Goal: Information Seeking & Learning: Learn about a topic

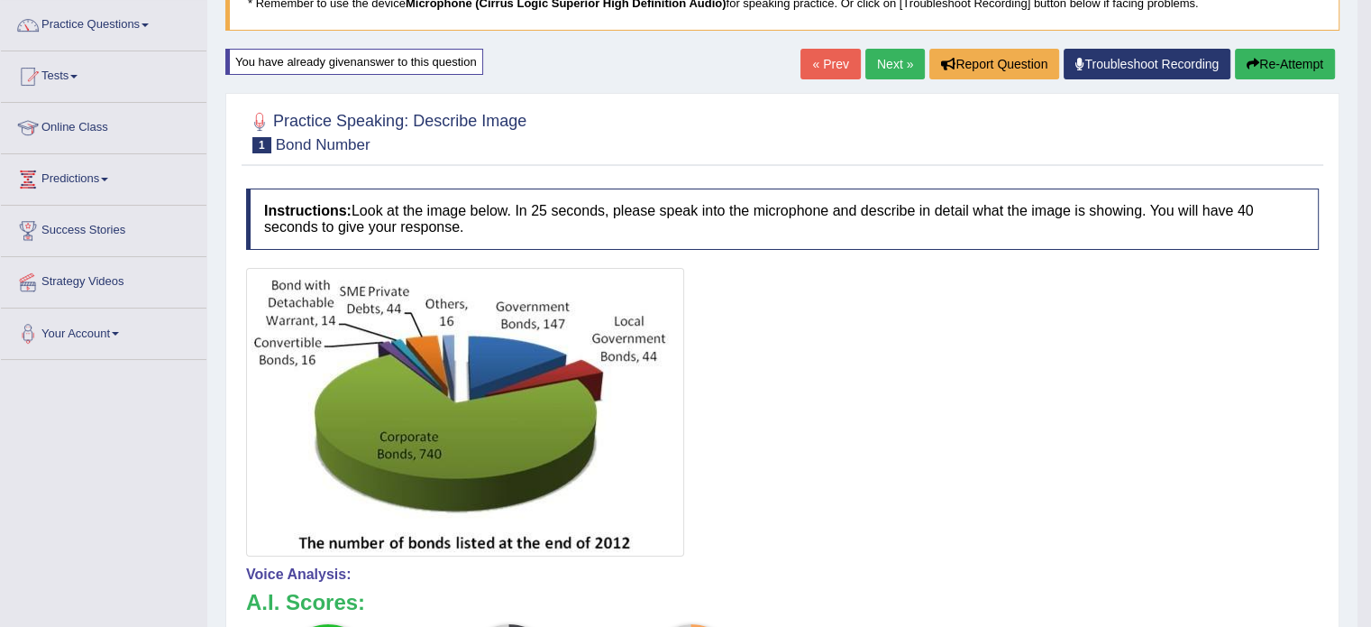
scroll to position [134, 0]
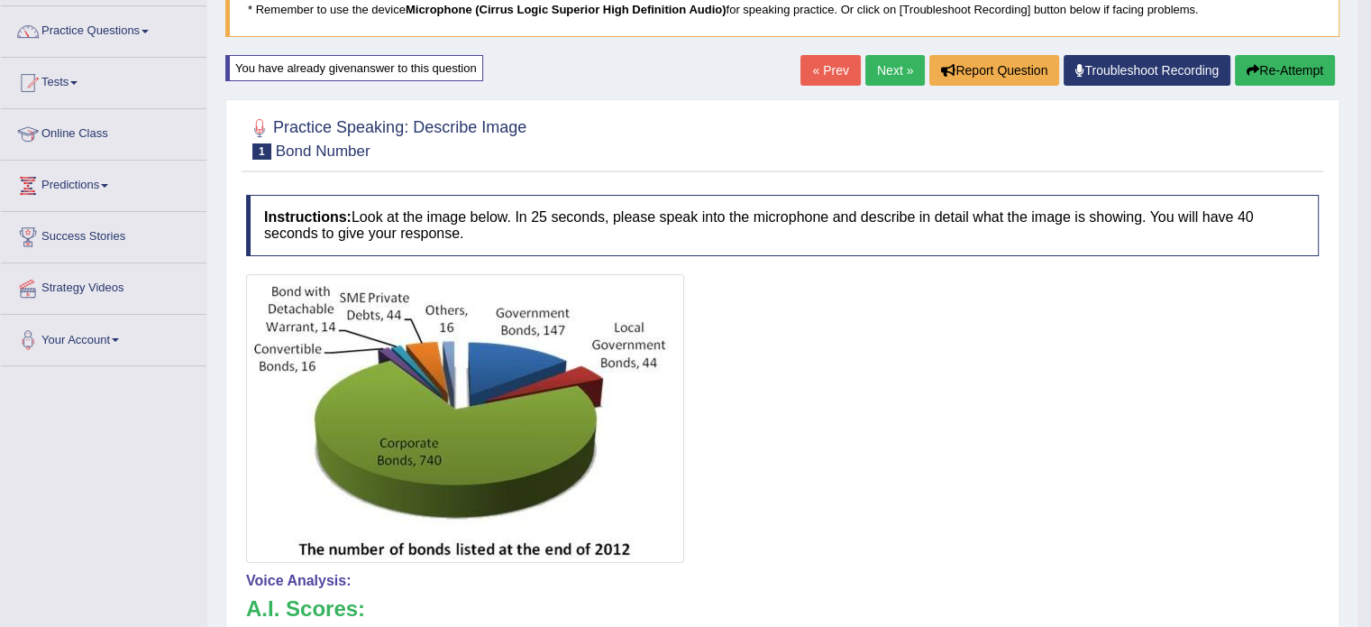
click at [898, 68] on link "Next »" at bounding box center [894, 70] width 59 height 31
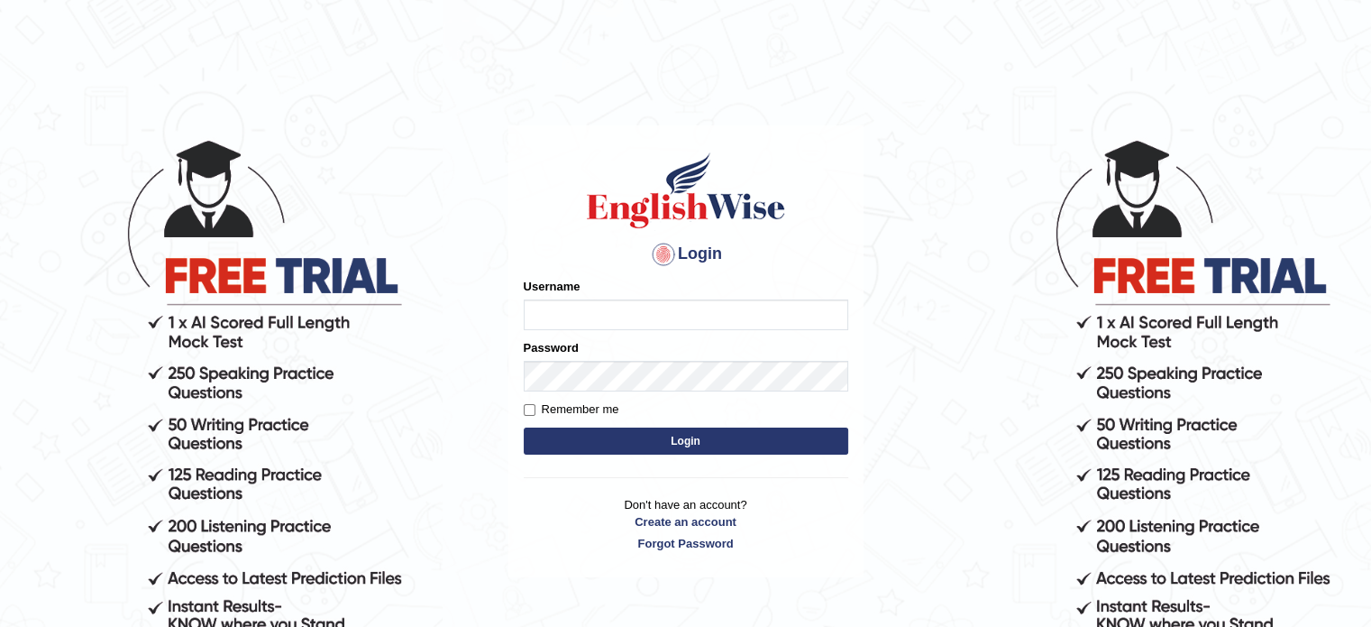
type input "0451698575"
click at [691, 440] on button "Login" at bounding box center [686, 440] width 325 height 27
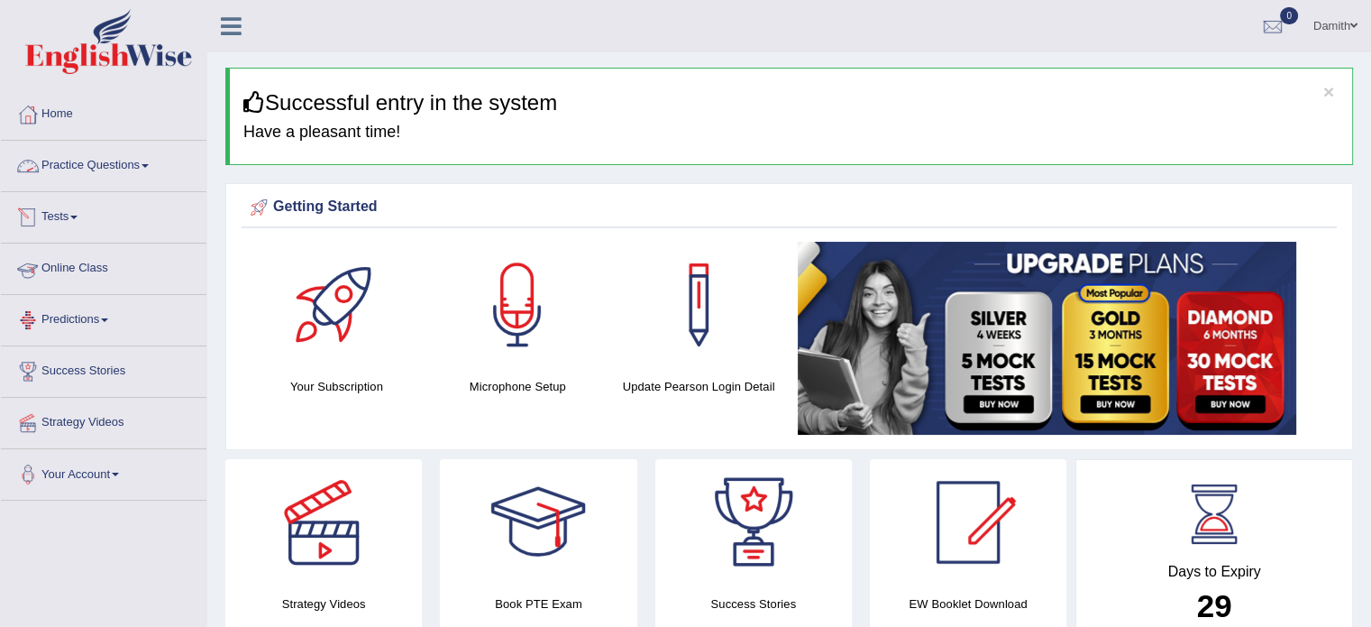
click at [101, 161] on link "Practice Questions" at bounding box center [104, 163] width 206 height 45
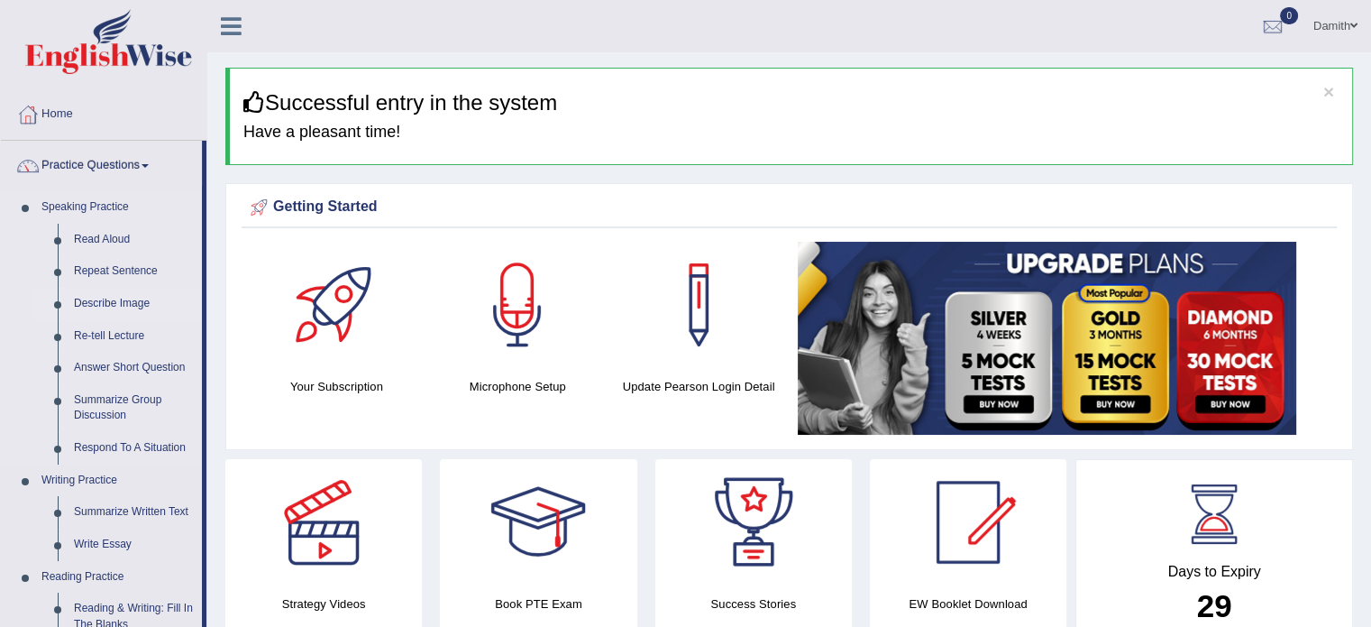
click at [121, 306] on link "Describe Image" at bounding box center [134, 304] width 136 height 32
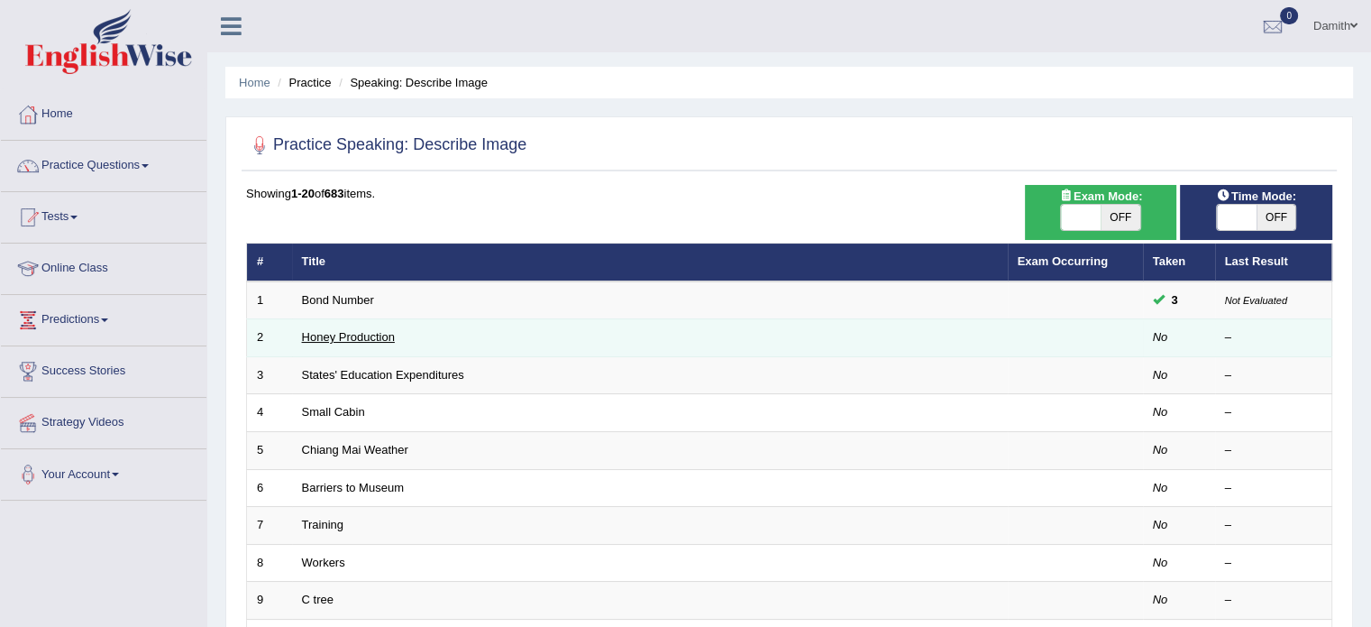
click at [350, 330] on link "Honey Production" at bounding box center [348, 337] width 93 height 14
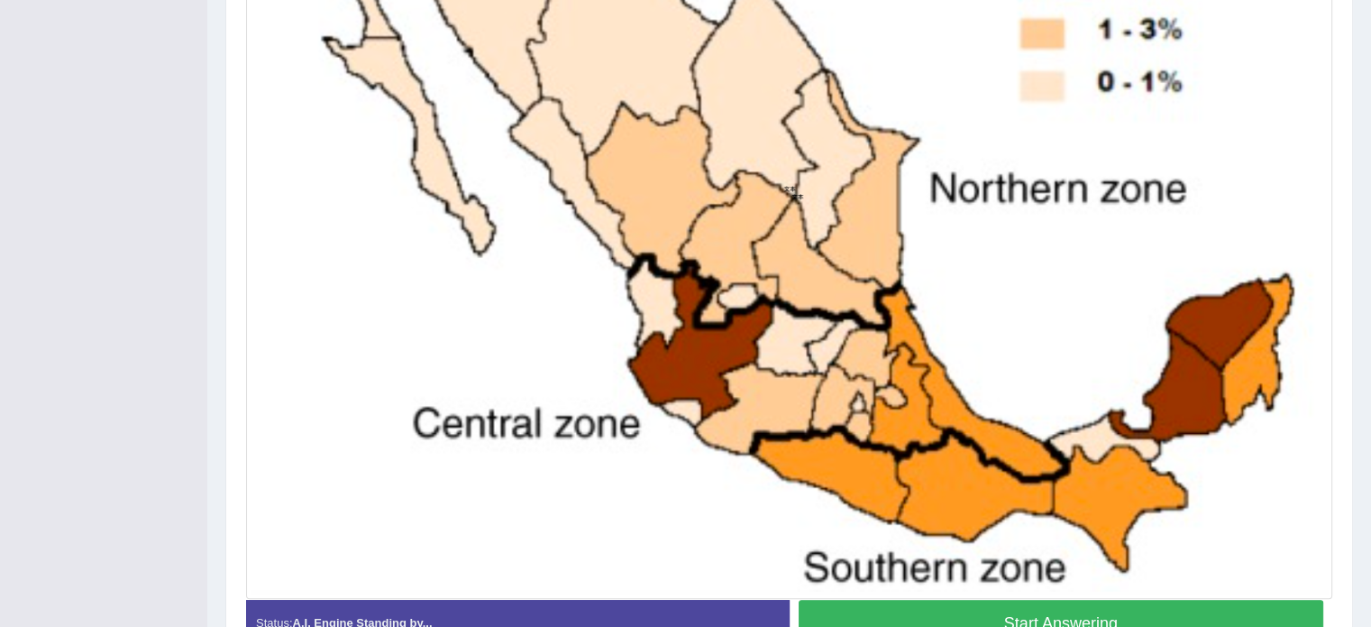
scroll to position [633, 0]
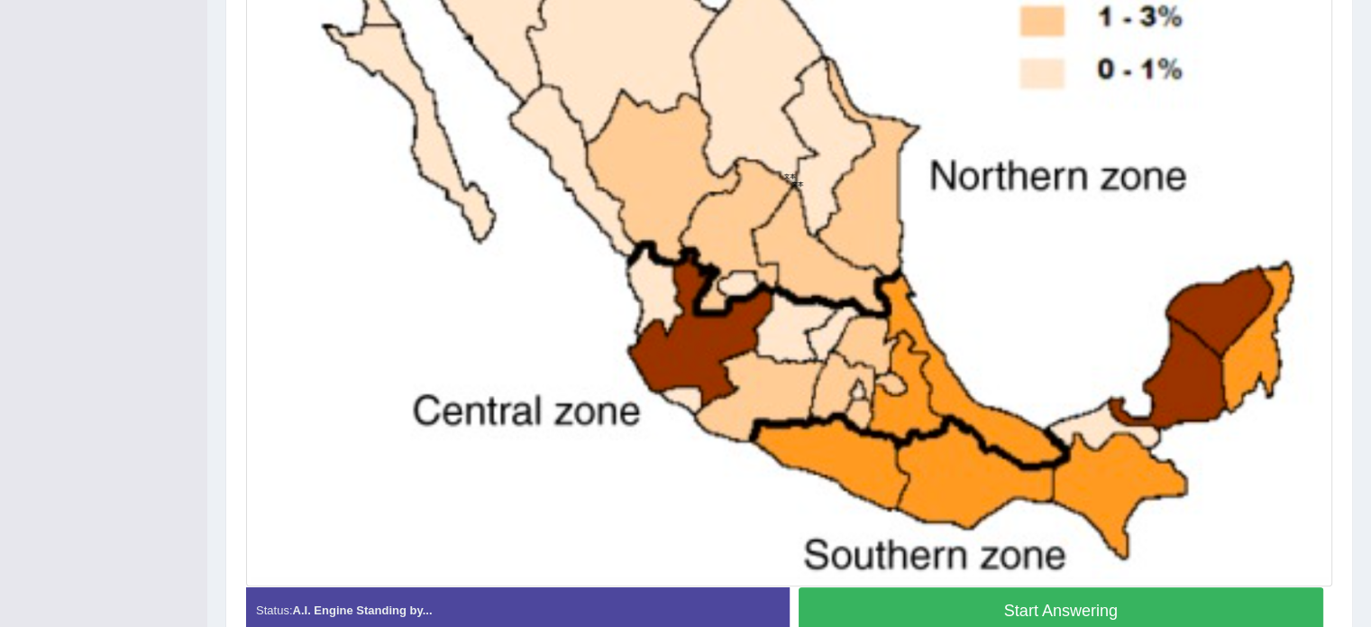
click at [1260, 597] on button "Start Answering" at bounding box center [1062, 610] width 526 height 46
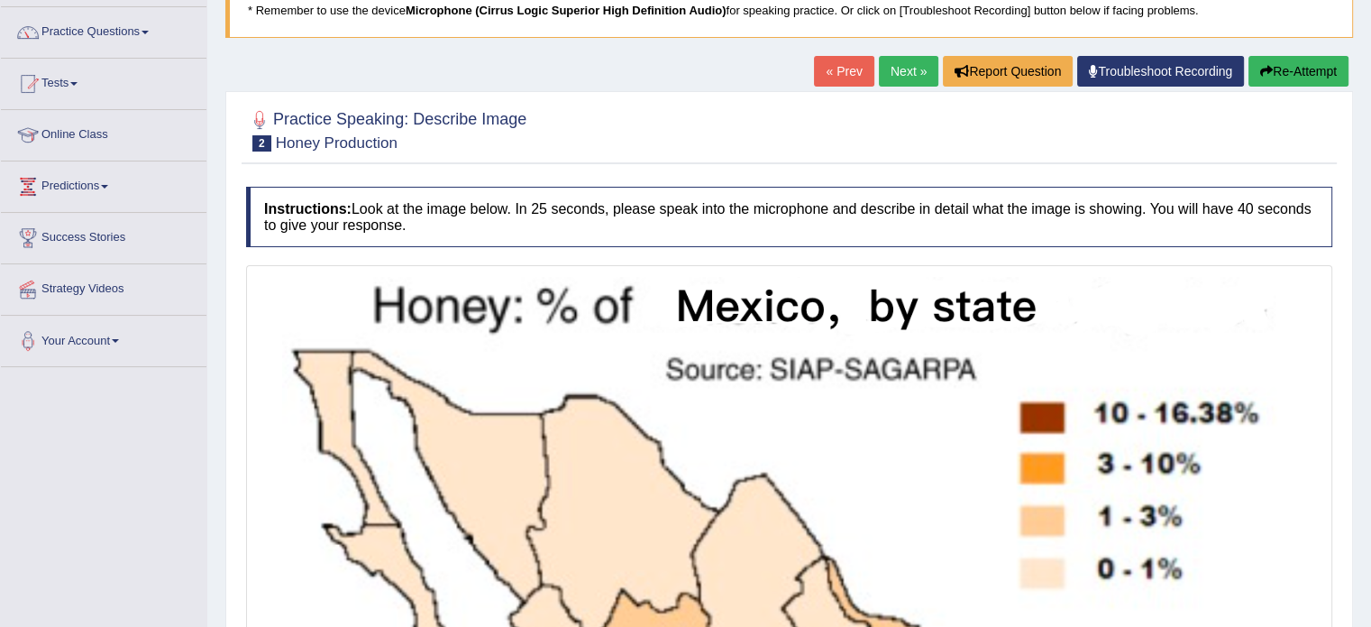
scroll to position [49, 0]
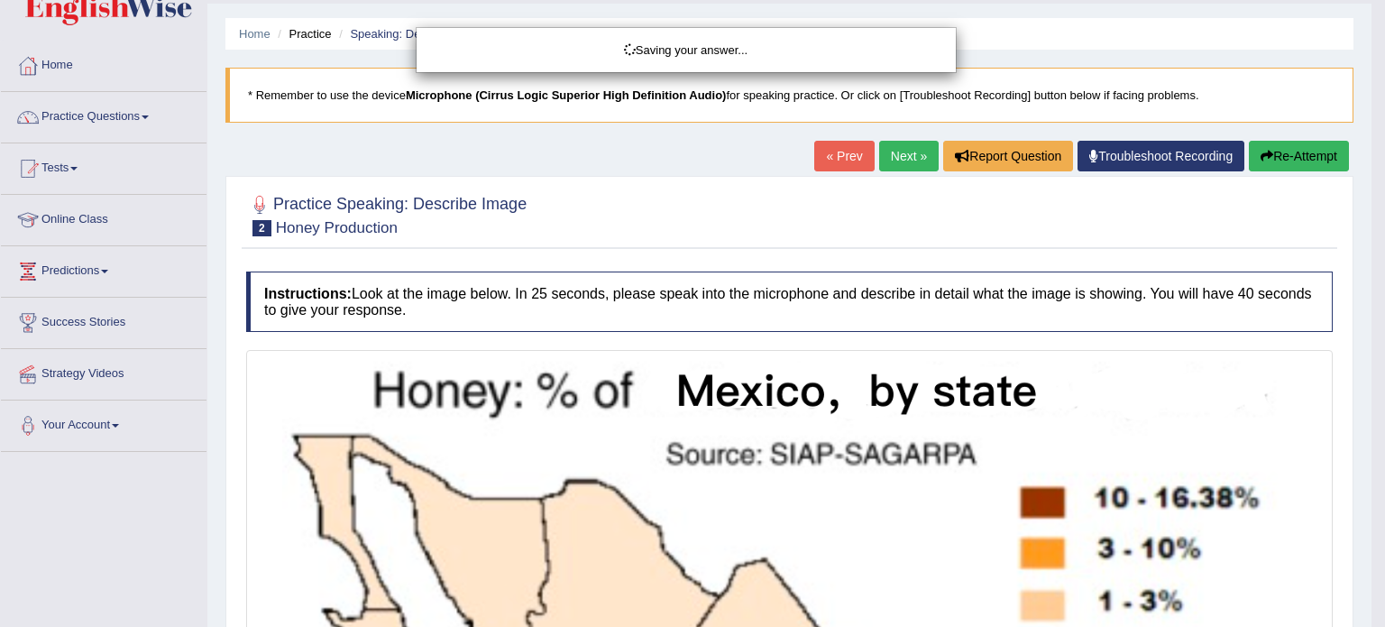
click at [1297, 151] on div "Saving your answer..." at bounding box center [692, 313] width 1385 height 627
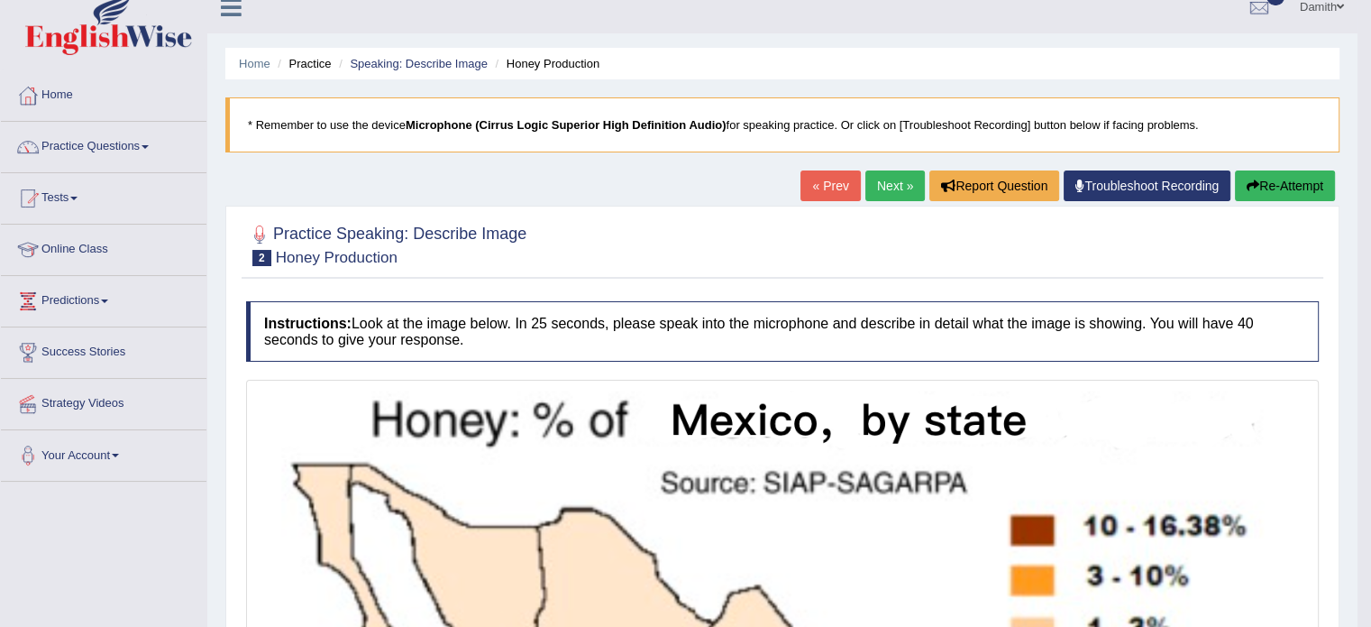
scroll to position [7, 0]
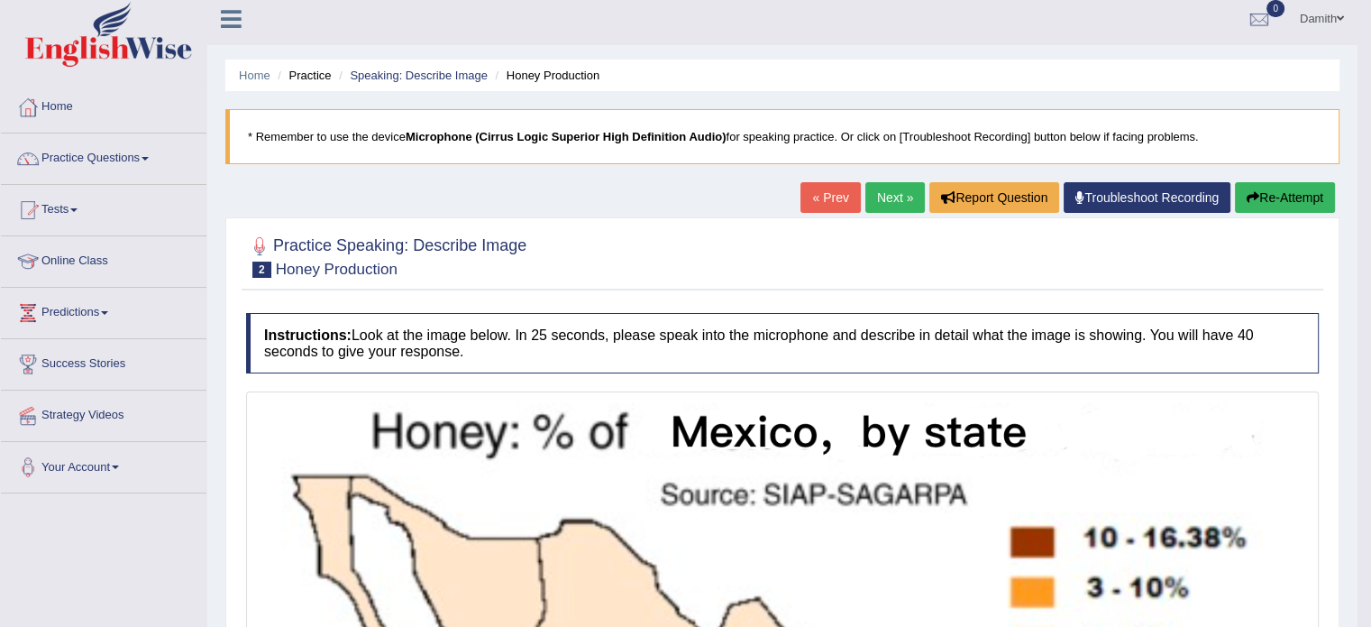
click at [1283, 188] on button "Re-Attempt" at bounding box center [1285, 197] width 100 height 31
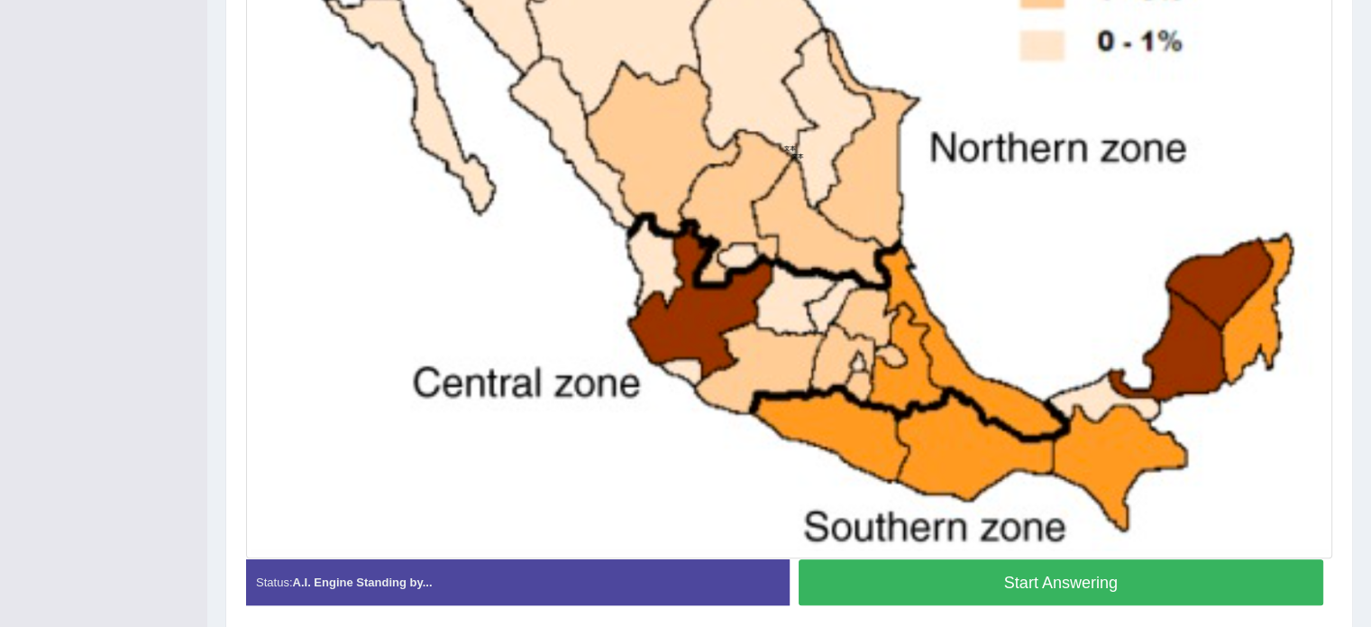
scroll to position [692, 0]
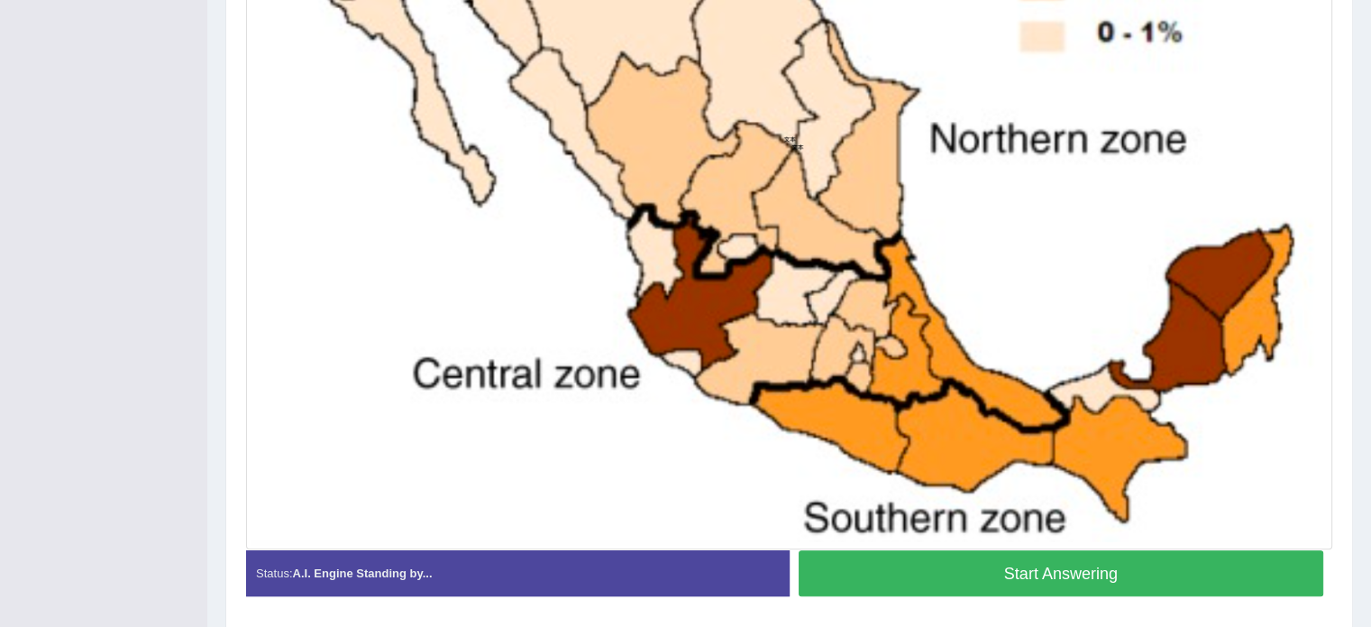
click at [1258, 570] on button "Start Answering" at bounding box center [1062, 573] width 526 height 46
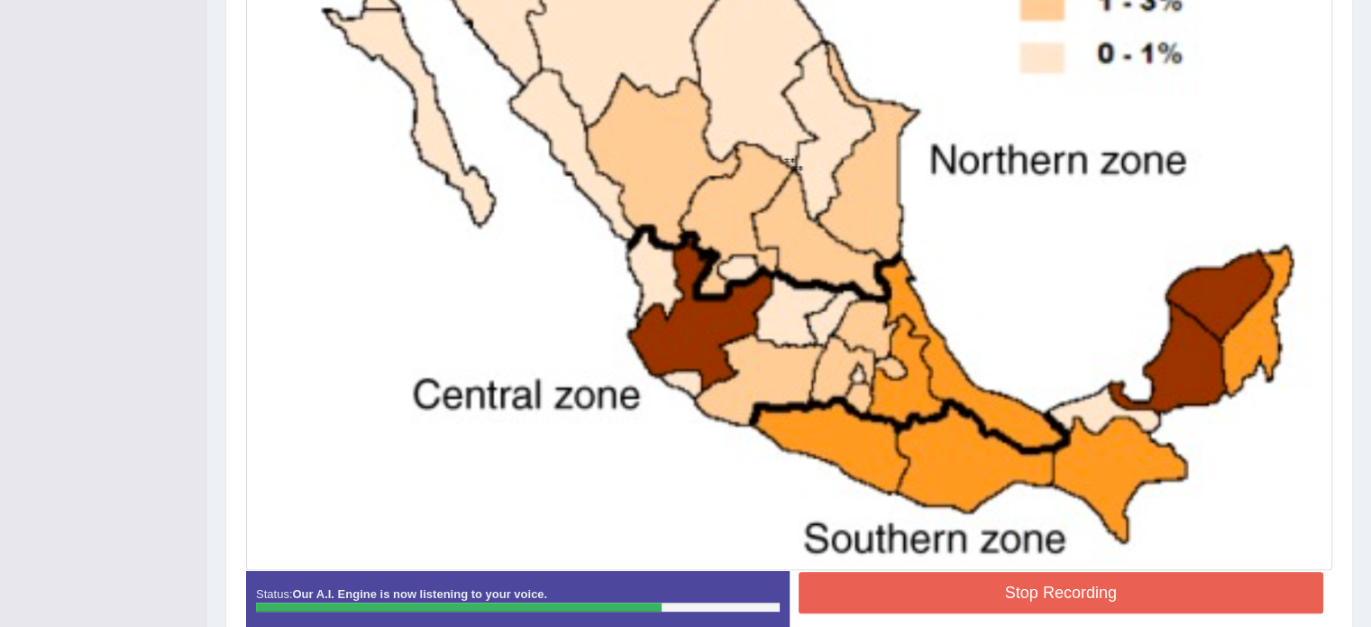
scroll to position [694, 0]
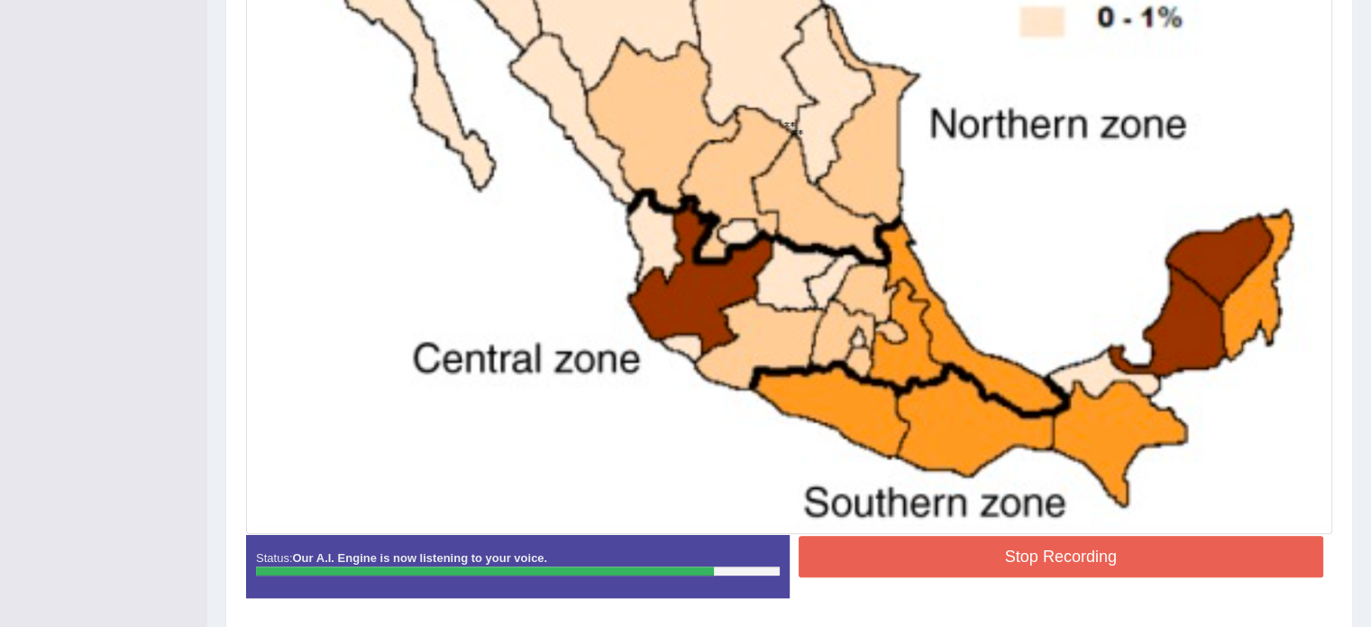
drag, startPoint x: 1369, startPoint y: 23, endPoint x: 1374, endPoint y: 10, distance: 14.3
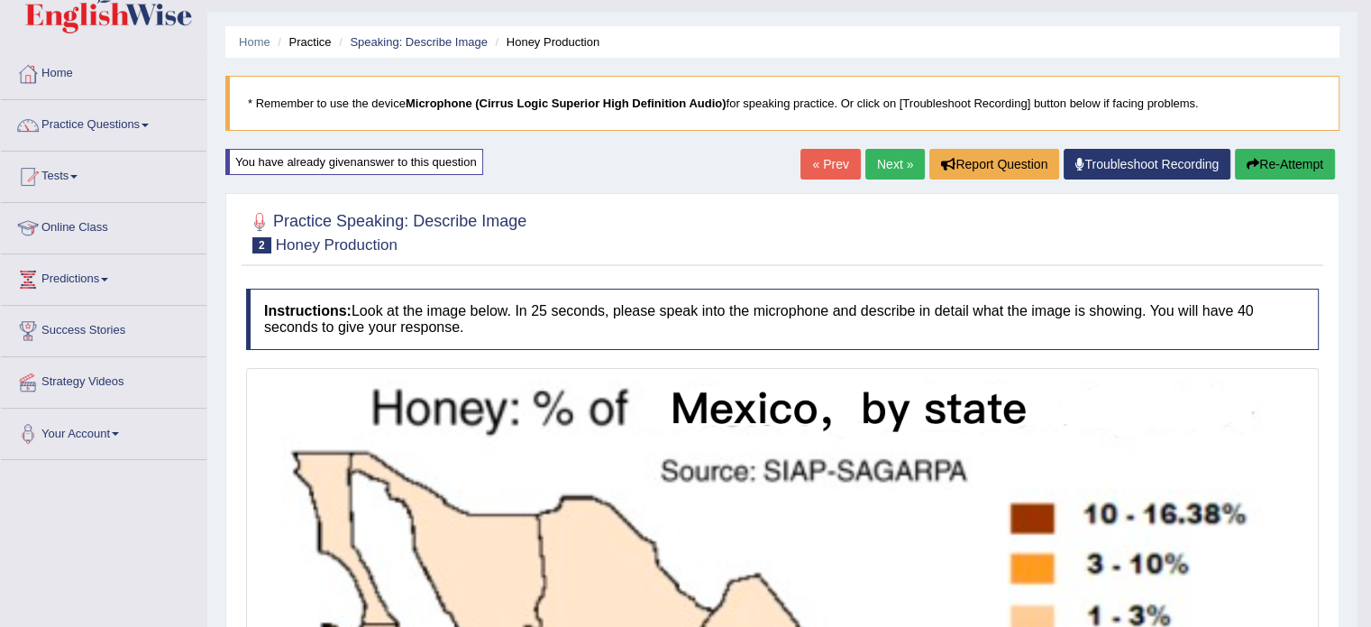
scroll to position [4, 0]
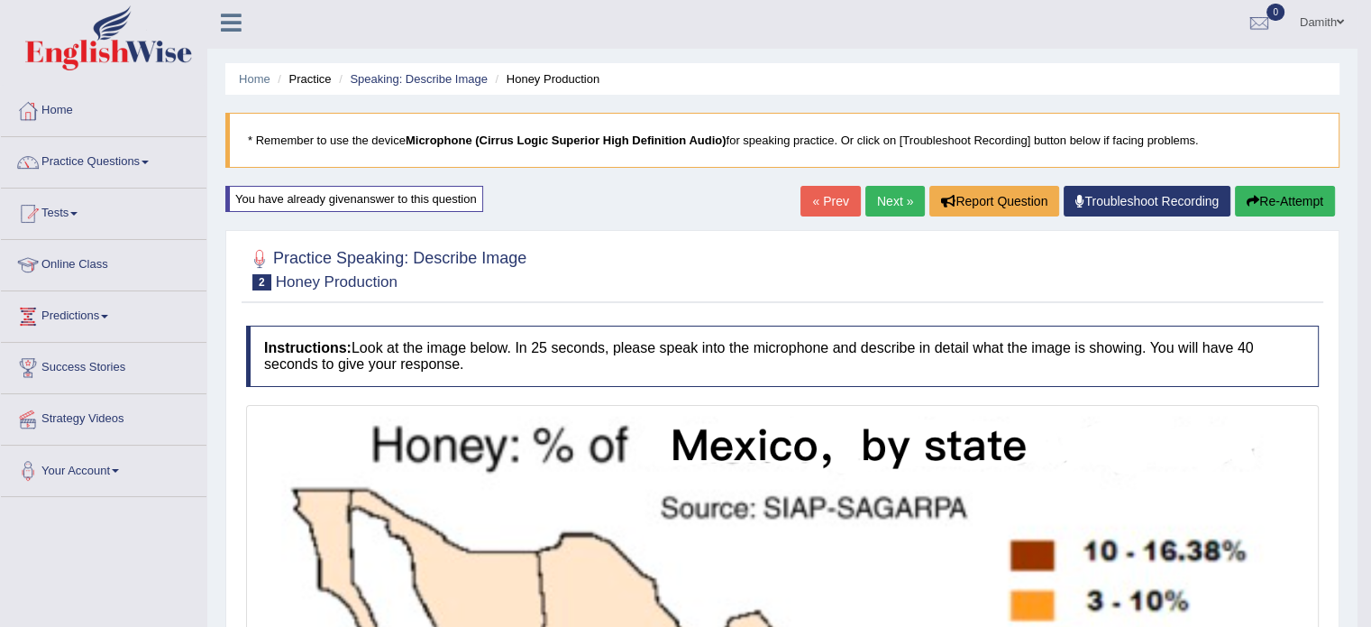
click at [884, 205] on link "Next »" at bounding box center [894, 201] width 59 height 31
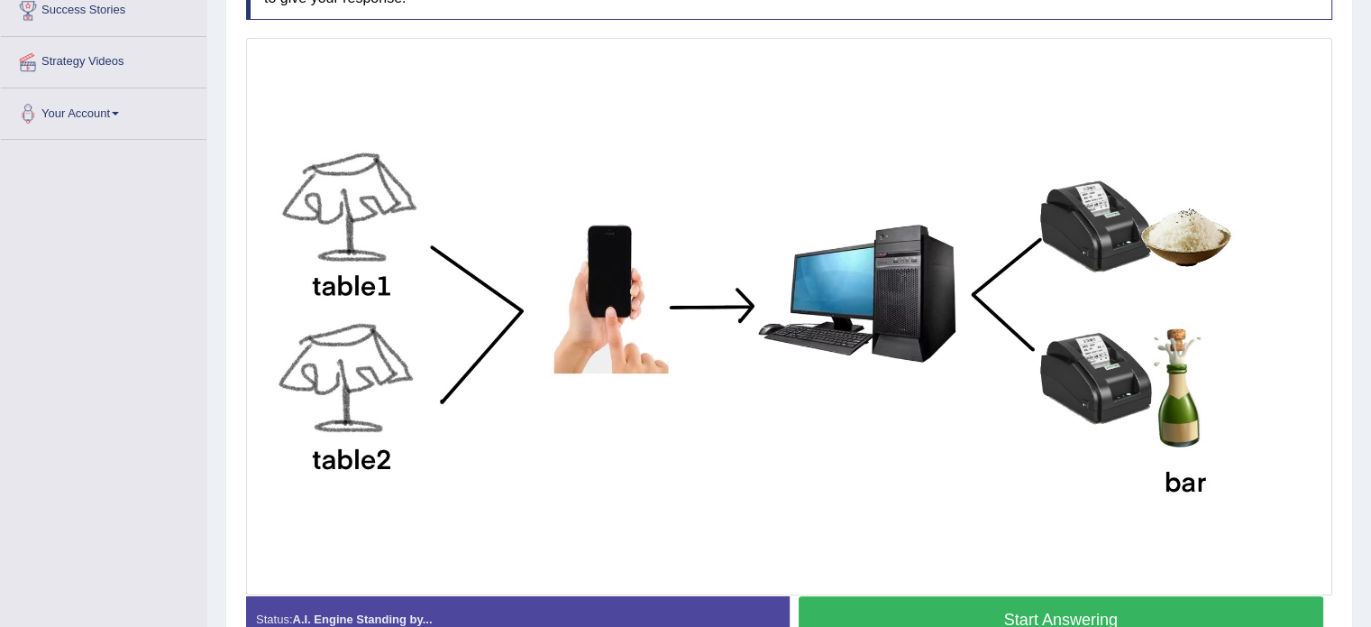
scroll to position [397, 0]
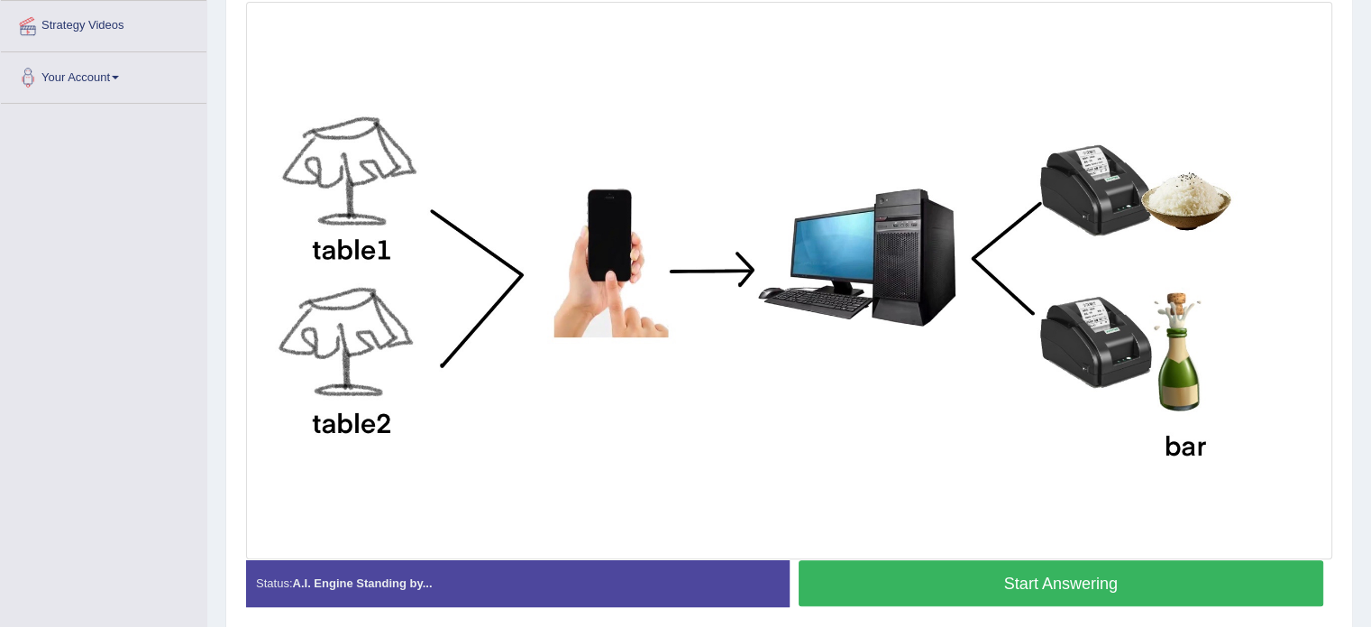
click at [1240, 582] on button "Start Answering" at bounding box center [1062, 583] width 526 height 46
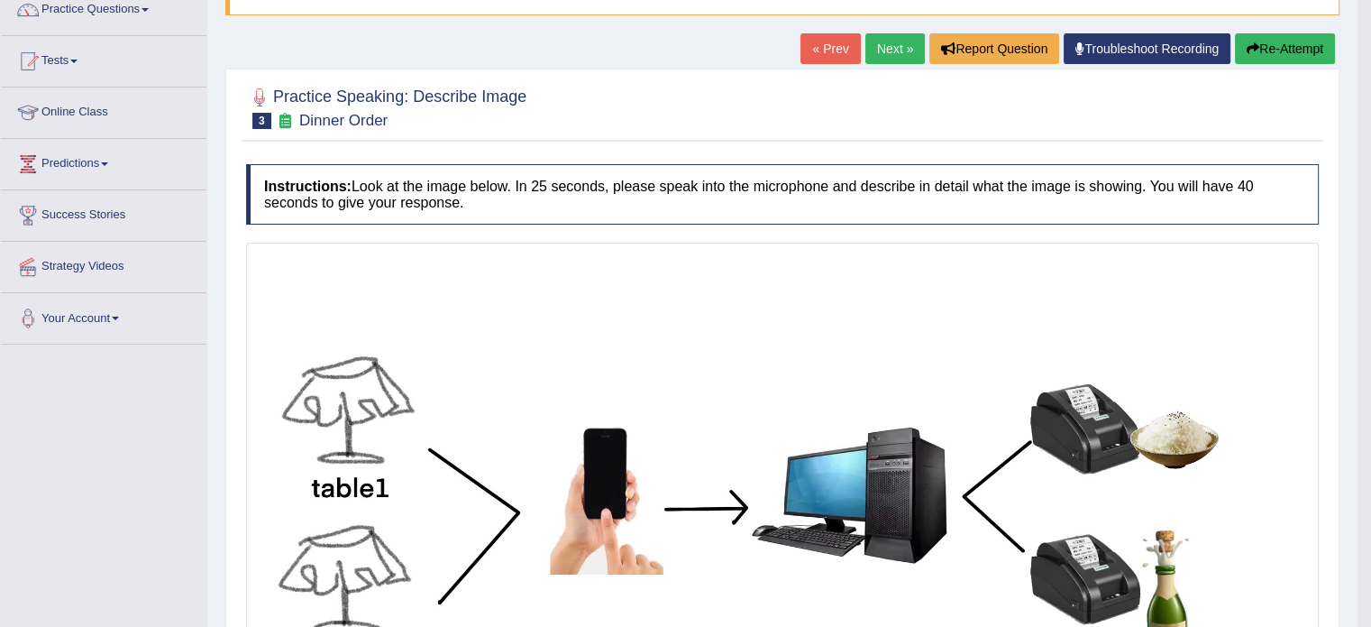
scroll to position [120, 0]
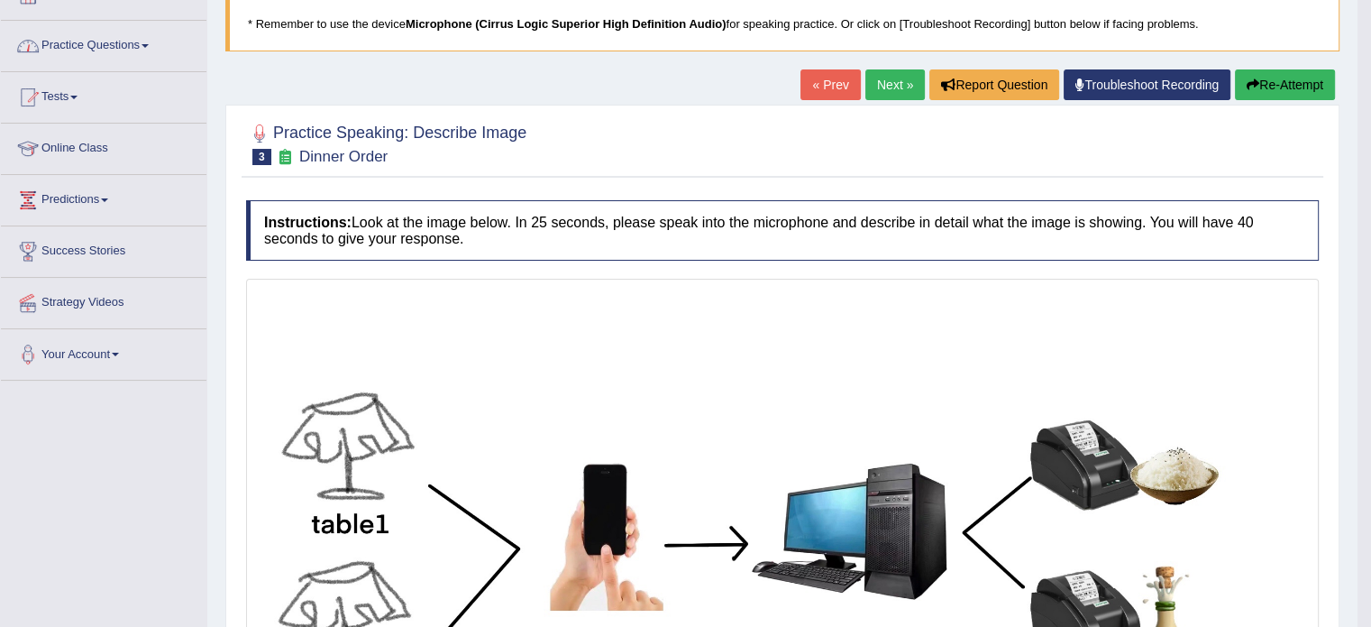
click at [123, 44] on link "Practice Questions" at bounding box center [104, 43] width 206 height 45
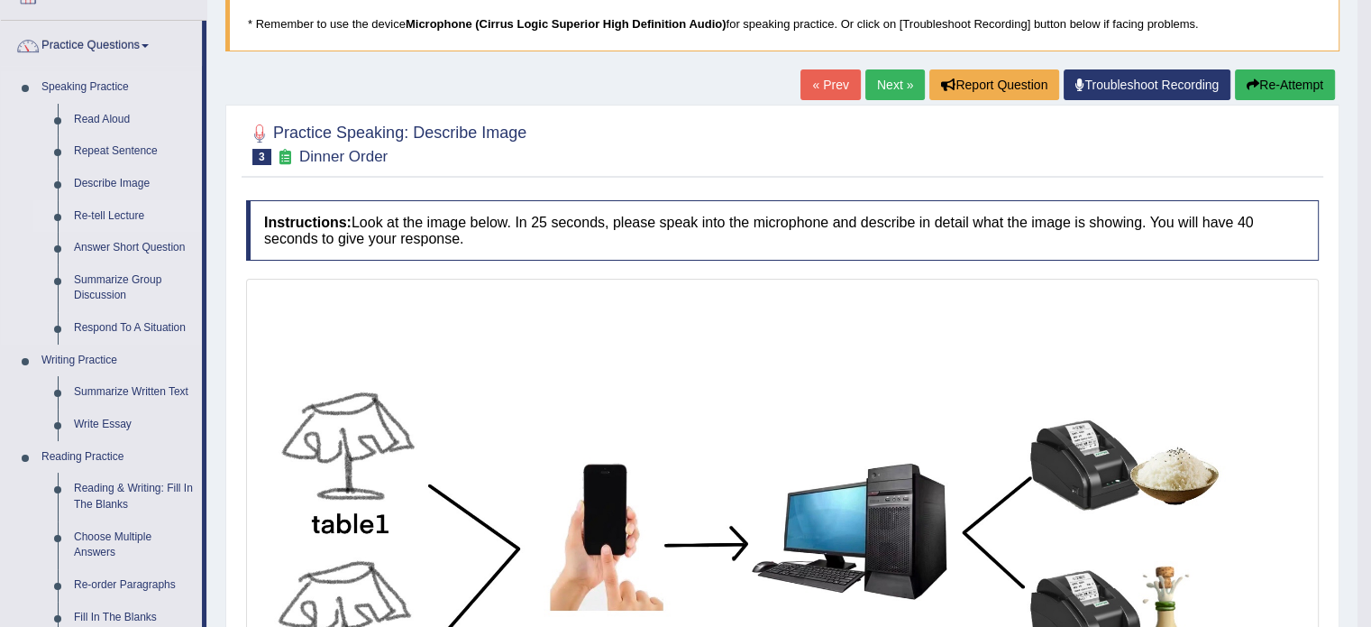
click at [126, 209] on link "Re-tell Lecture" at bounding box center [134, 216] width 136 height 32
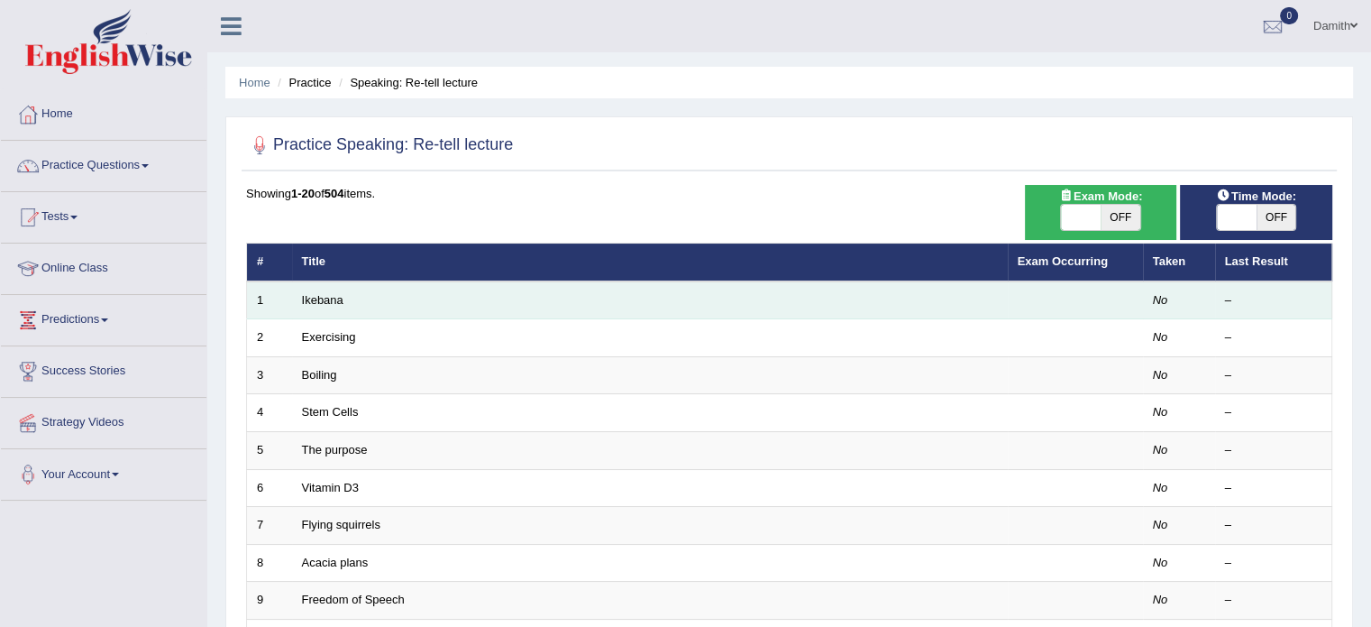
click at [309, 306] on td "Ikebana" at bounding box center [650, 300] width 716 height 38
drag, startPoint x: 309, startPoint y: 306, endPoint x: 314, endPoint y: 297, distance: 10.1
click at [314, 297] on td "Ikebana" at bounding box center [650, 300] width 716 height 38
click at [314, 297] on link "Ikebana" at bounding box center [322, 300] width 41 height 14
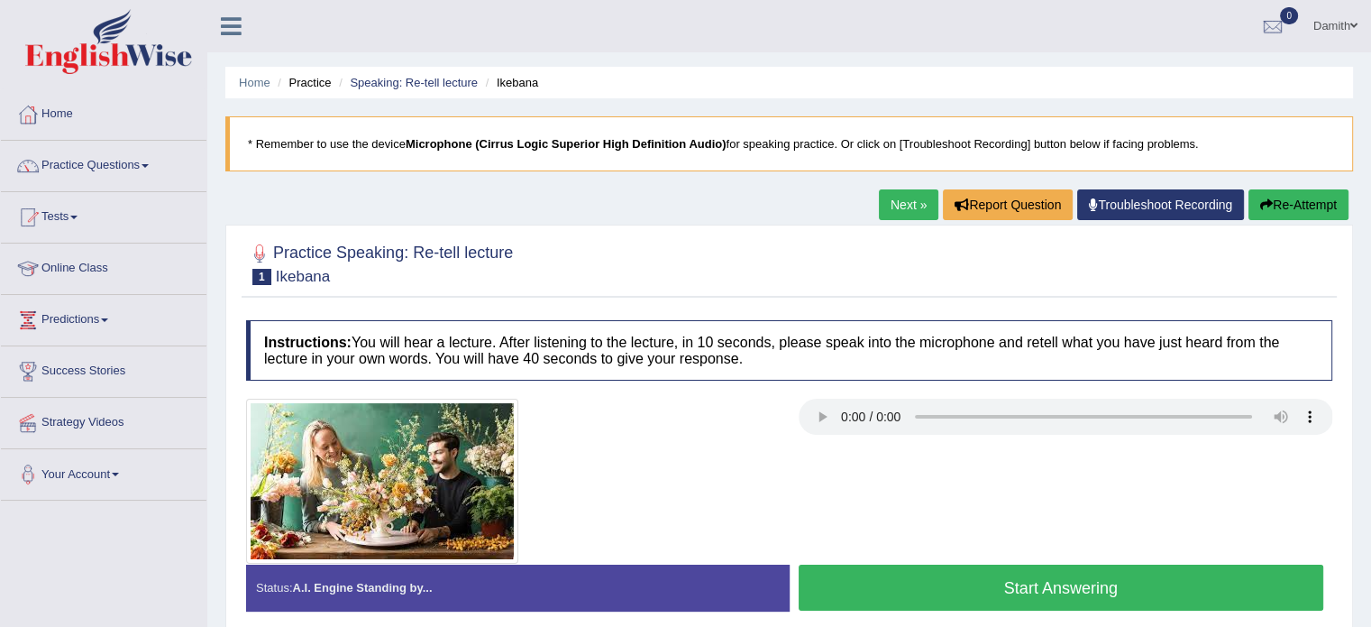
click at [1020, 580] on button "Start Answering" at bounding box center [1062, 587] width 526 height 46
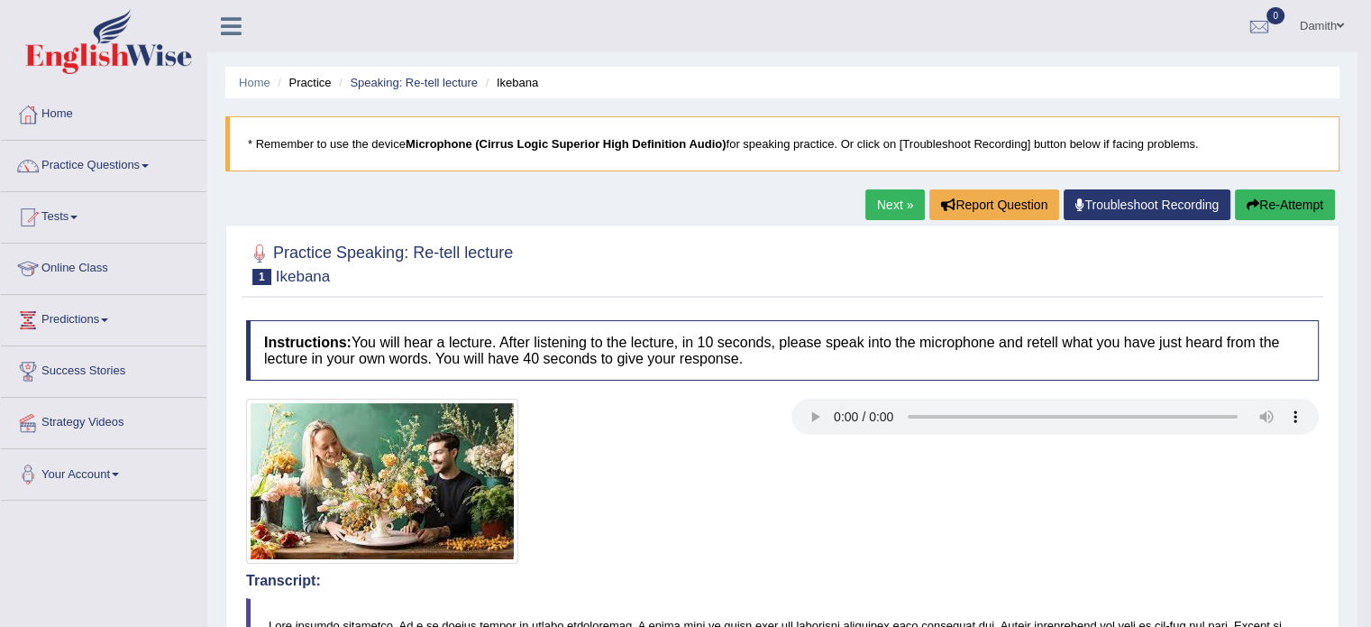
click at [885, 196] on link "Next »" at bounding box center [894, 204] width 59 height 31
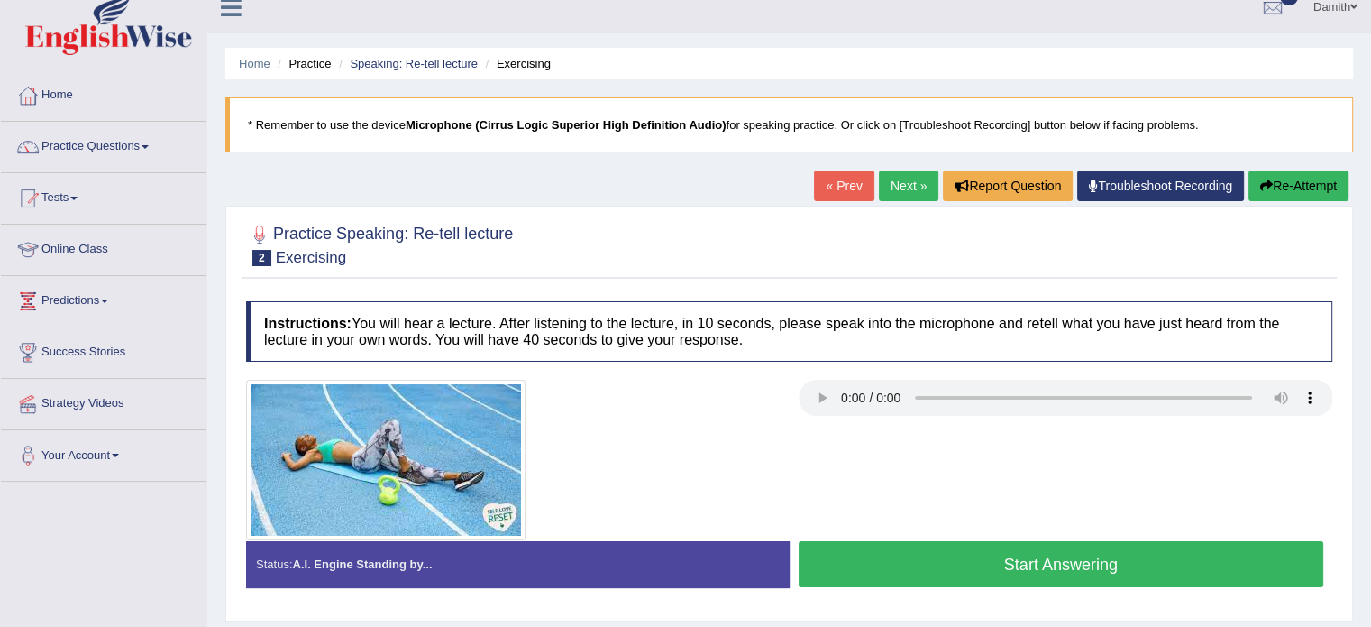
scroll to position [36, 0]
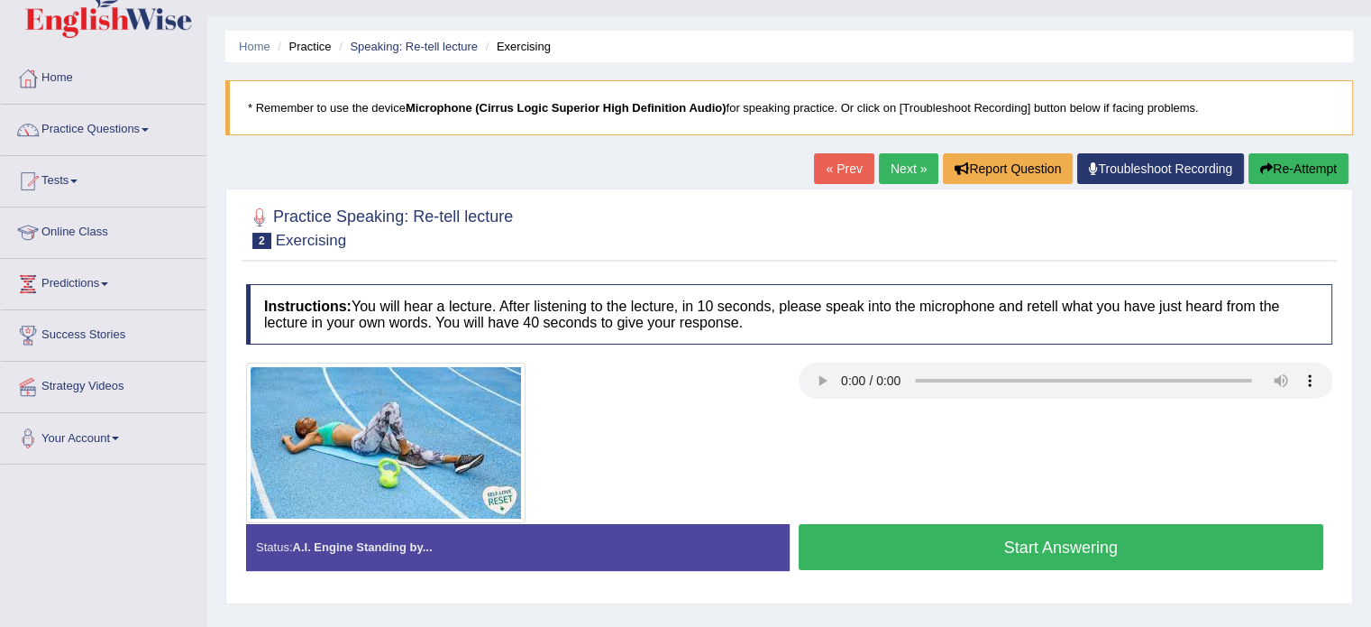
click at [899, 537] on button "Start Answering" at bounding box center [1062, 547] width 526 height 46
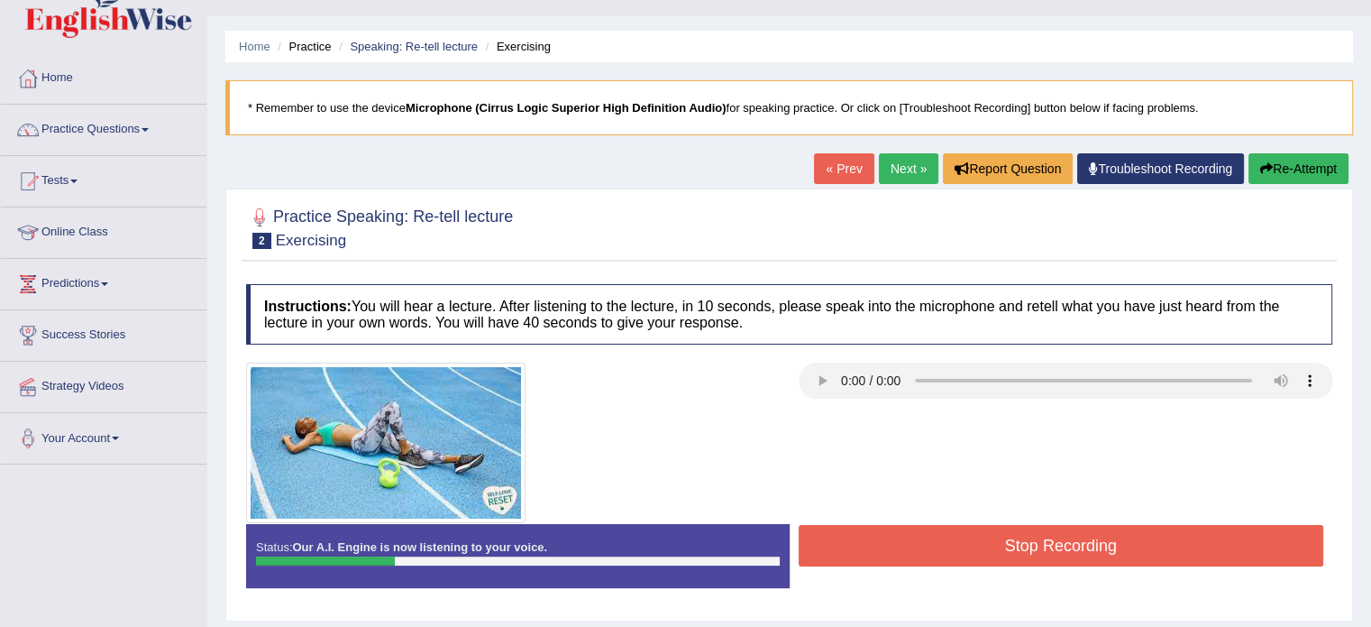
click at [1265, 164] on icon "button" at bounding box center [1266, 168] width 13 height 13
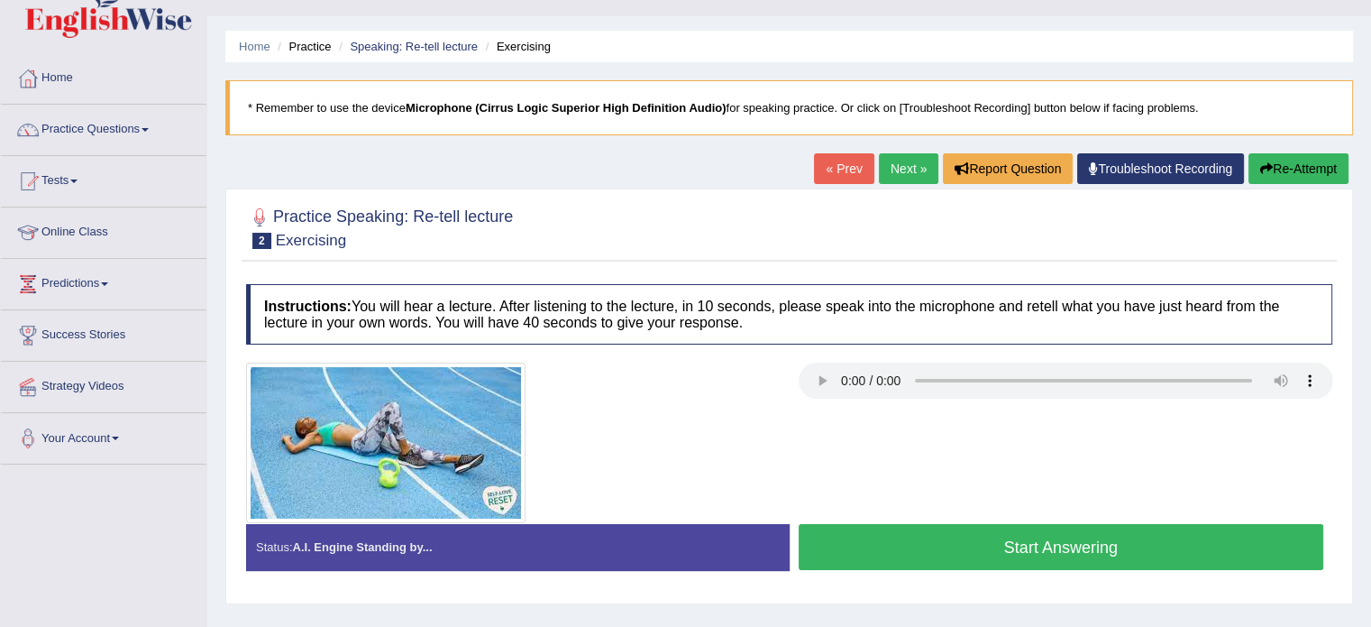
scroll to position [36, 0]
click at [984, 536] on button "Start Answering" at bounding box center [1062, 547] width 526 height 46
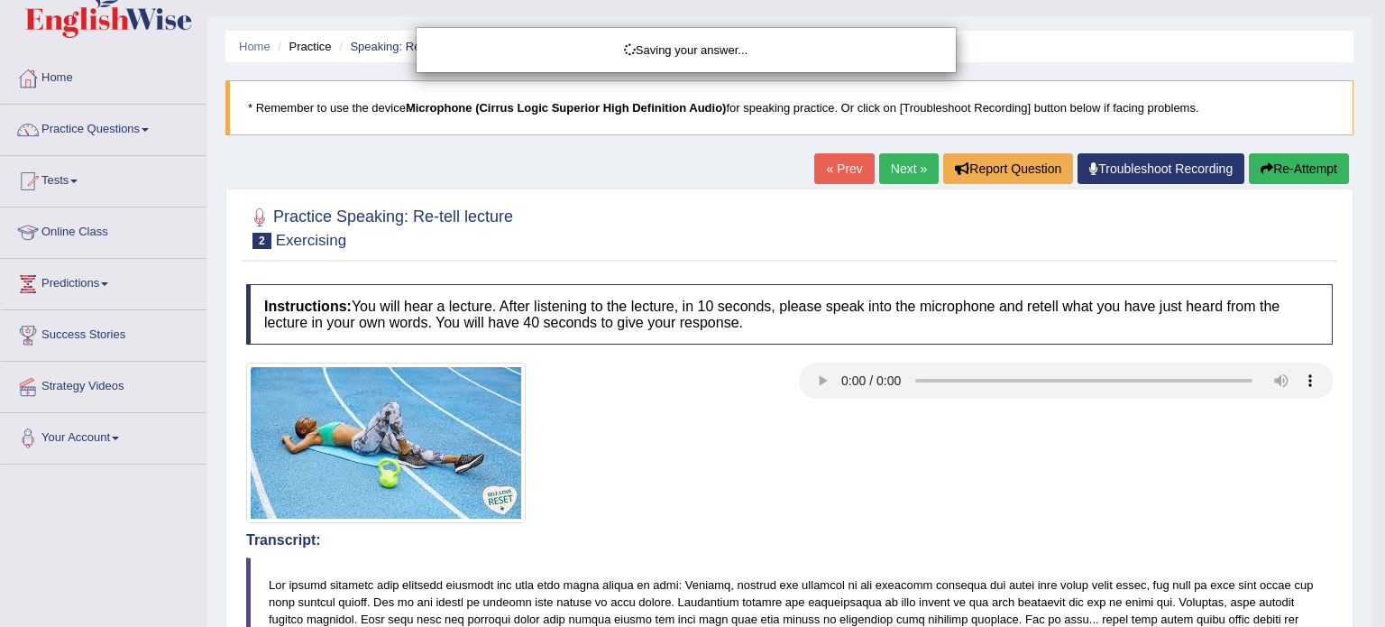
click at [1370, 608] on div "Saving your answer..." at bounding box center [692, 313] width 1385 height 627
click at [1370, 605] on div "Saving your answer..." at bounding box center [692, 313] width 1385 height 627
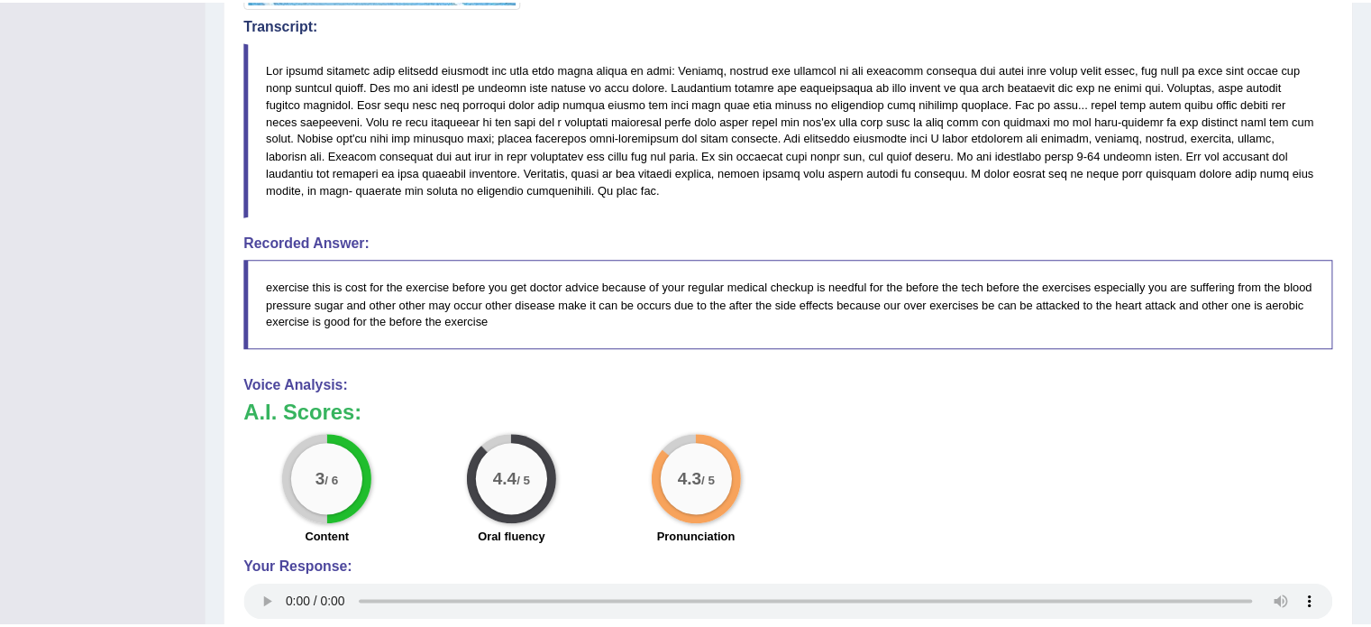
scroll to position [735, 0]
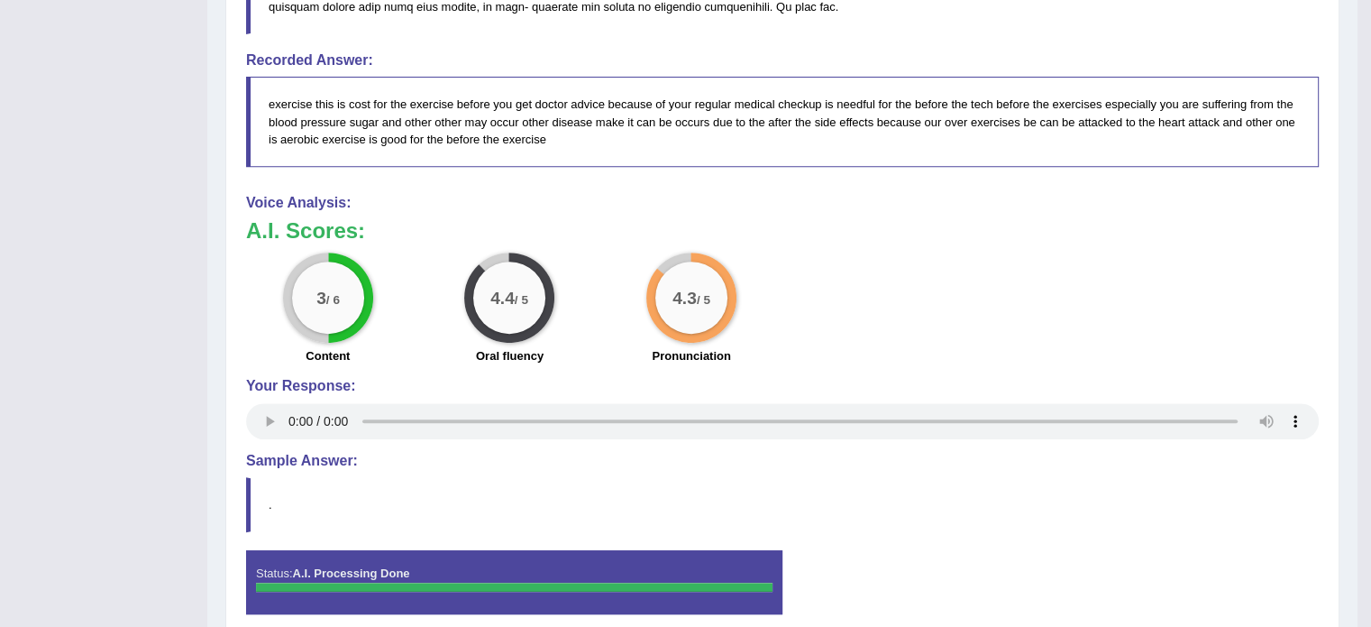
drag, startPoint x: 1384, startPoint y: 522, endPoint x: 1017, endPoint y: 564, distance: 369.3
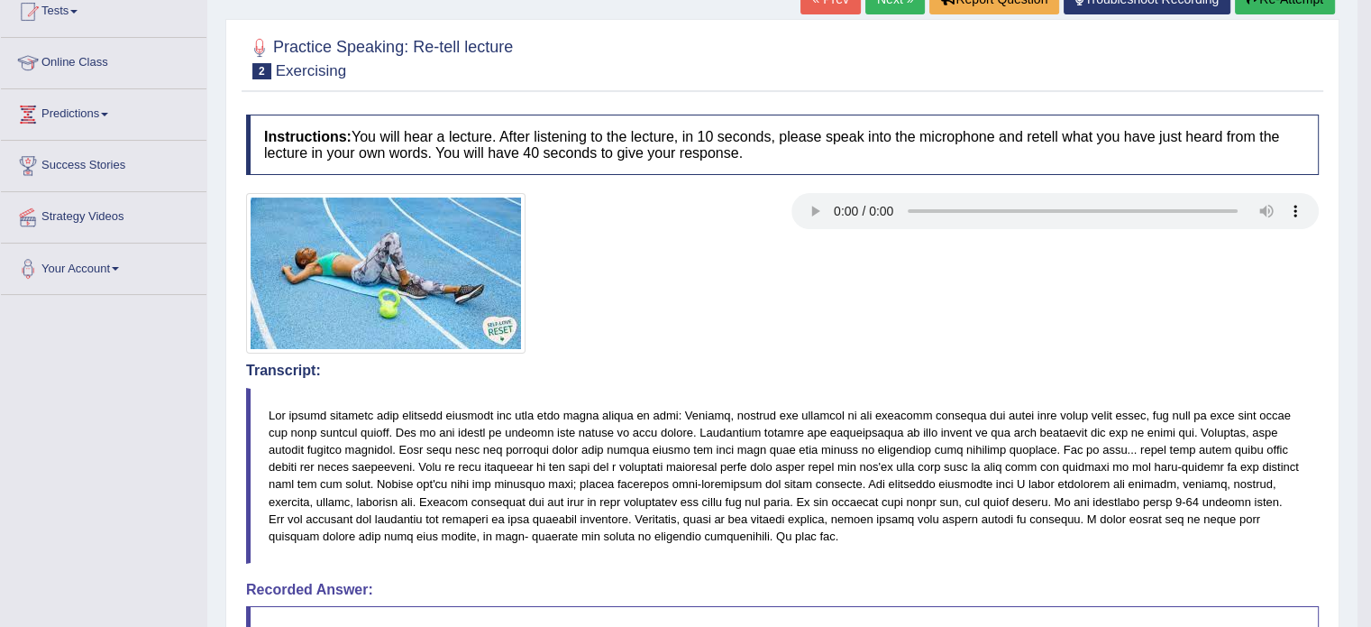
scroll to position [86, 0]
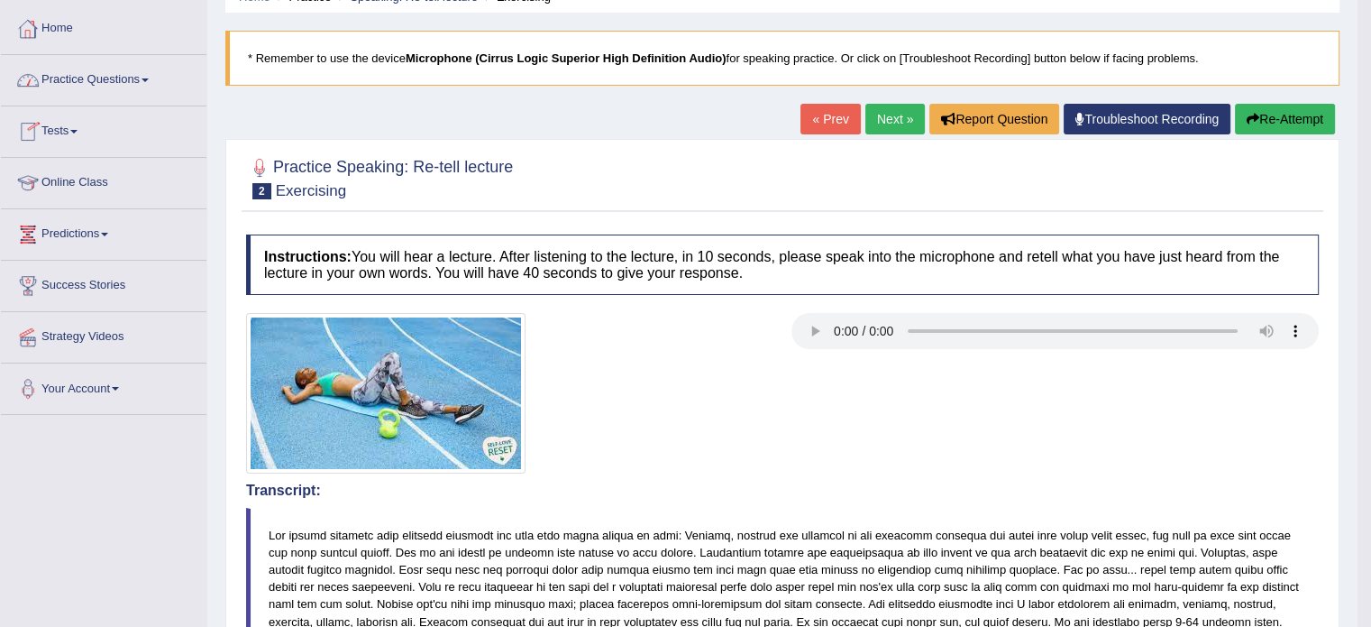
click at [95, 71] on link "Practice Questions" at bounding box center [104, 77] width 206 height 45
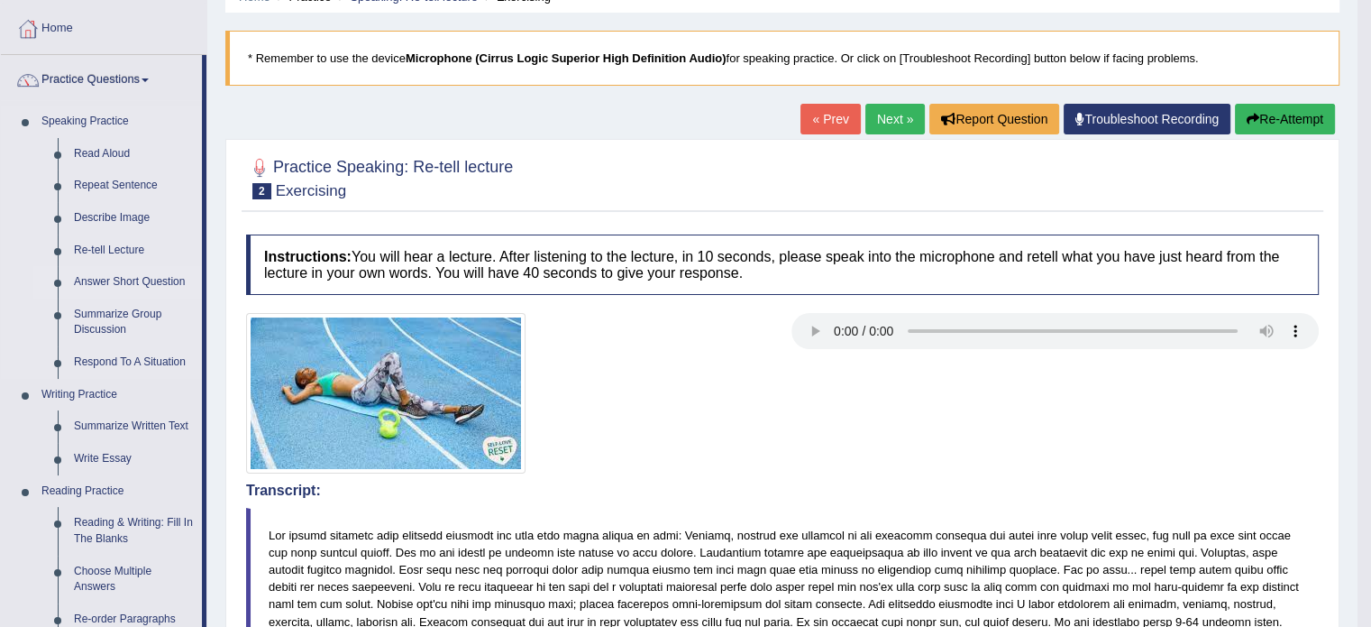
click at [143, 274] on link "Answer Short Question" at bounding box center [134, 282] width 136 height 32
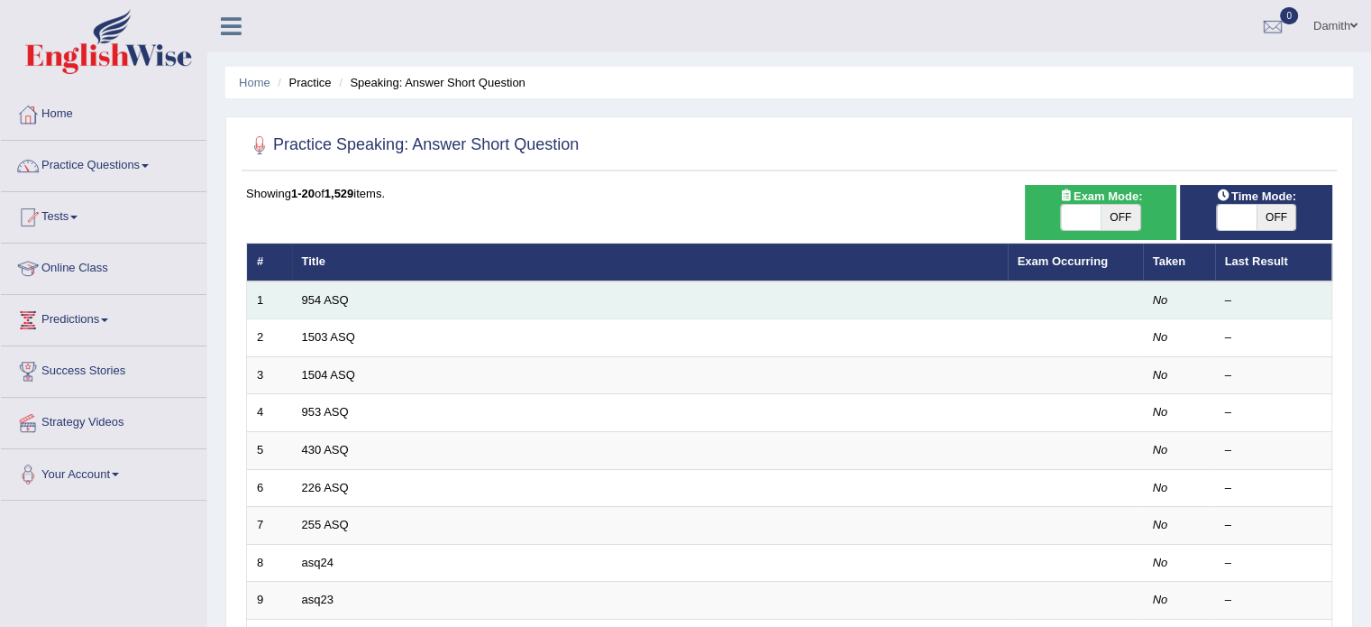
click at [312, 288] on td "954 ASQ" at bounding box center [650, 300] width 716 height 38
click at [314, 298] on link "954 ASQ" at bounding box center [325, 300] width 47 height 14
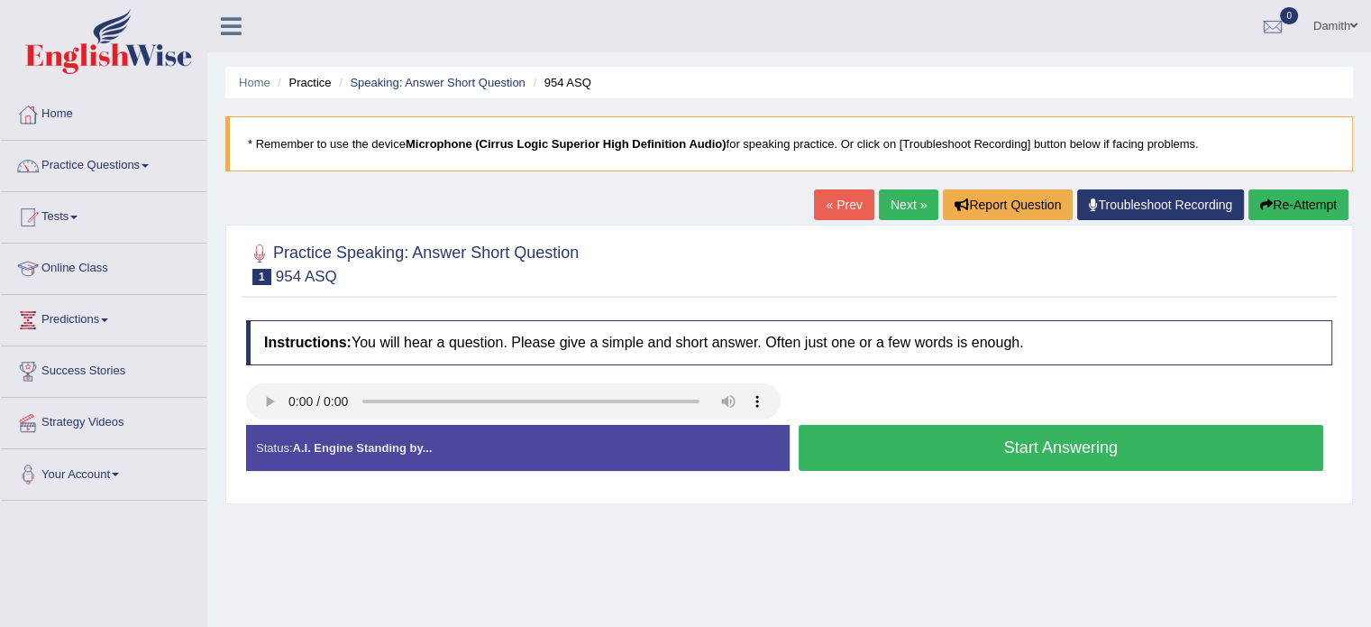
click at [855, 453] on button "Start Answering" at bounding box center [1062, 448] width 526 height 46
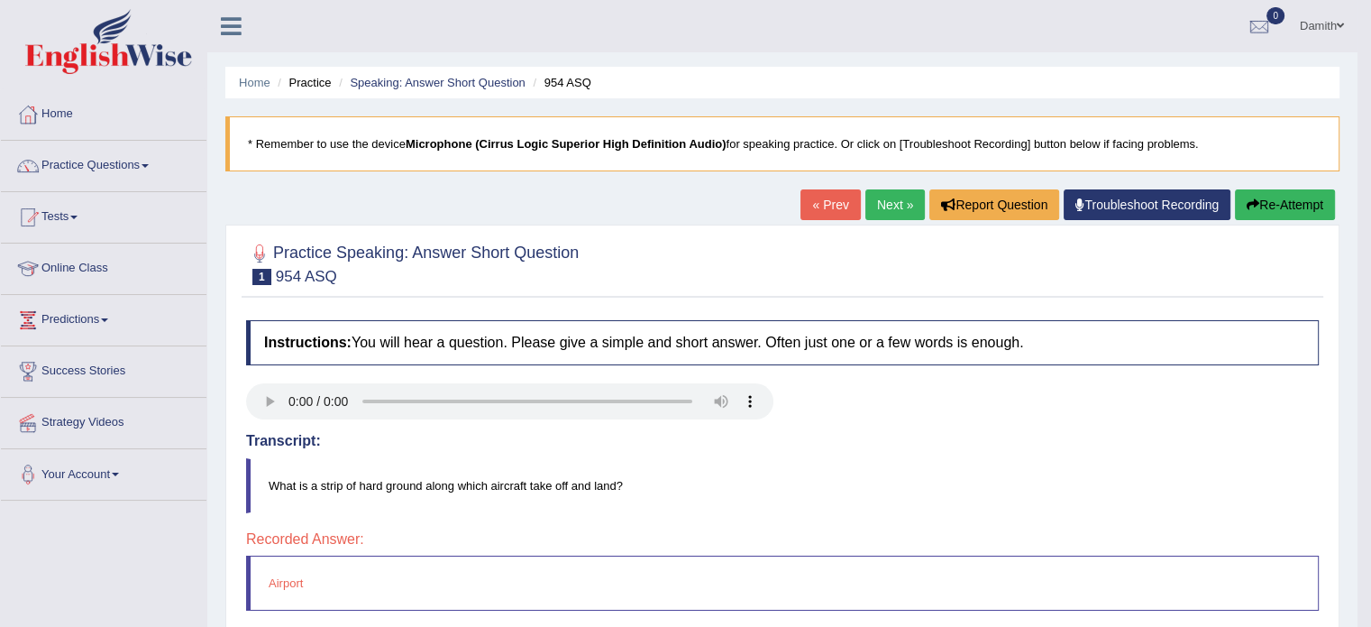
click at [900, 212] on link "Next »" at bounding box center [894, 204] width 59 height 31
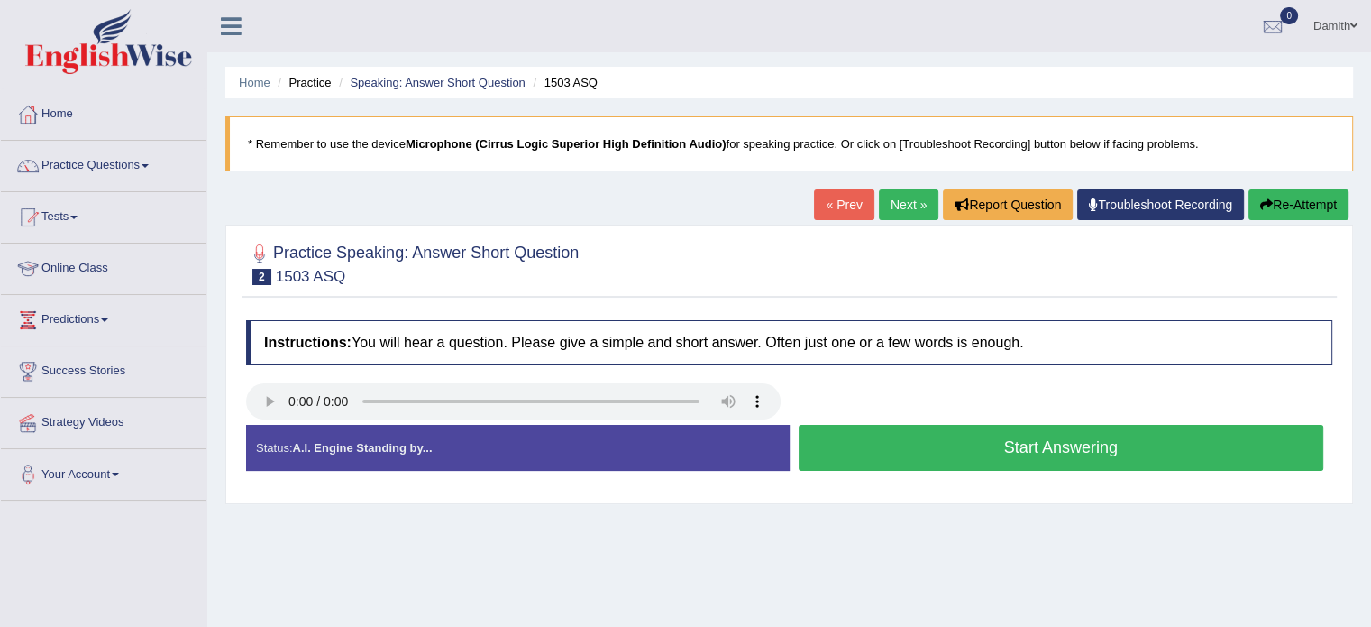
click at [846, 435] on button "Start Answering" at bounding box center [1062, 448] width 526 height 46
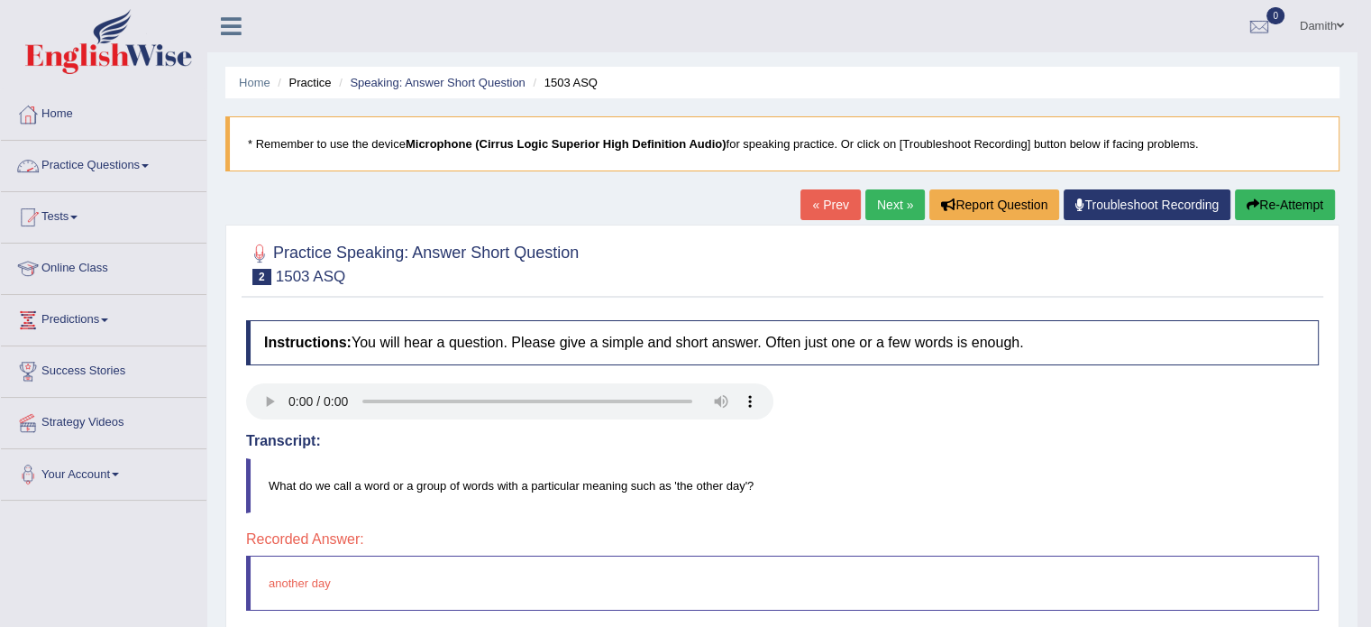
click at [101, 157] on link "Practice Questions" at bounding box center [104, 163] width 206 height 45
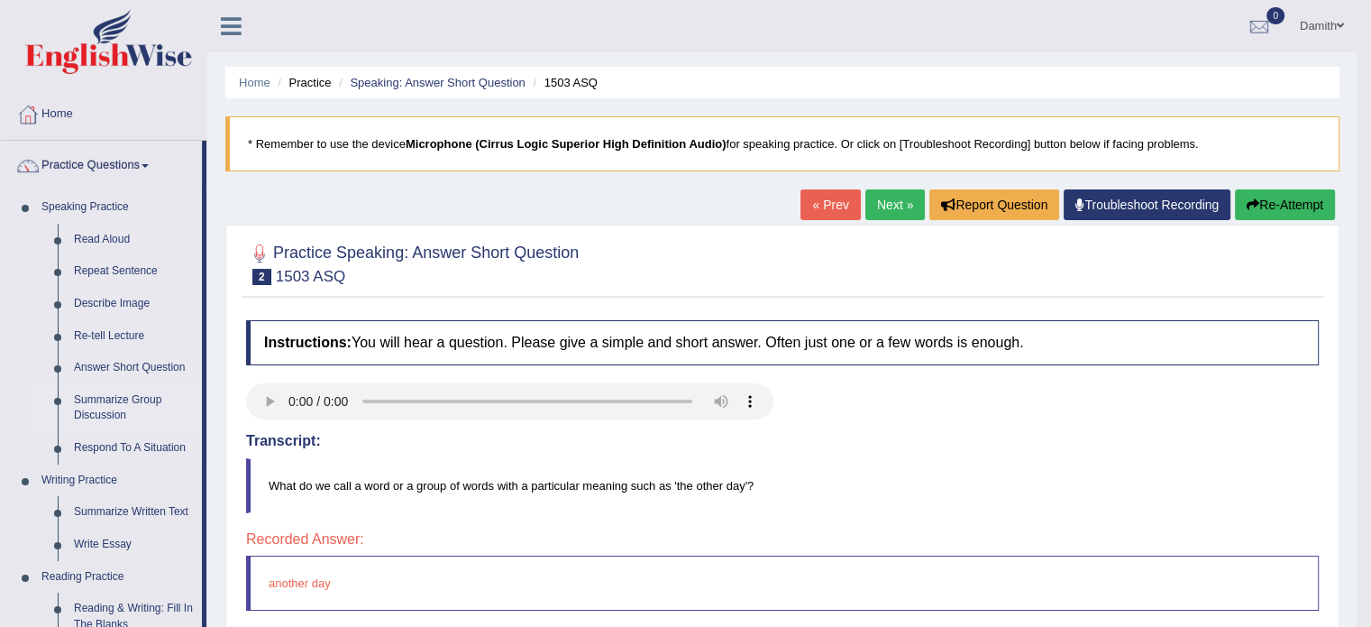
click at [112, 400] on link "Summarize Group Discussion" at bounding box center [134, 408] width 136 height 48
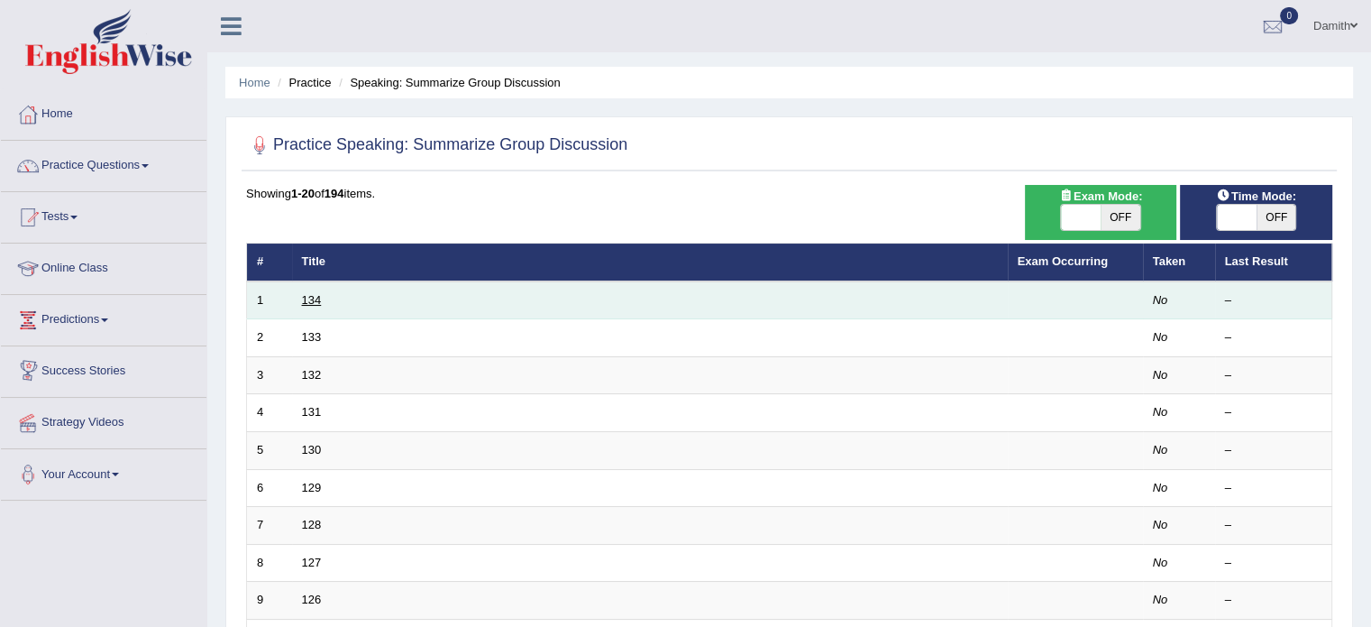
click at [318, 297] on link "134" at bounding box center [312, 300] width 20 height 14
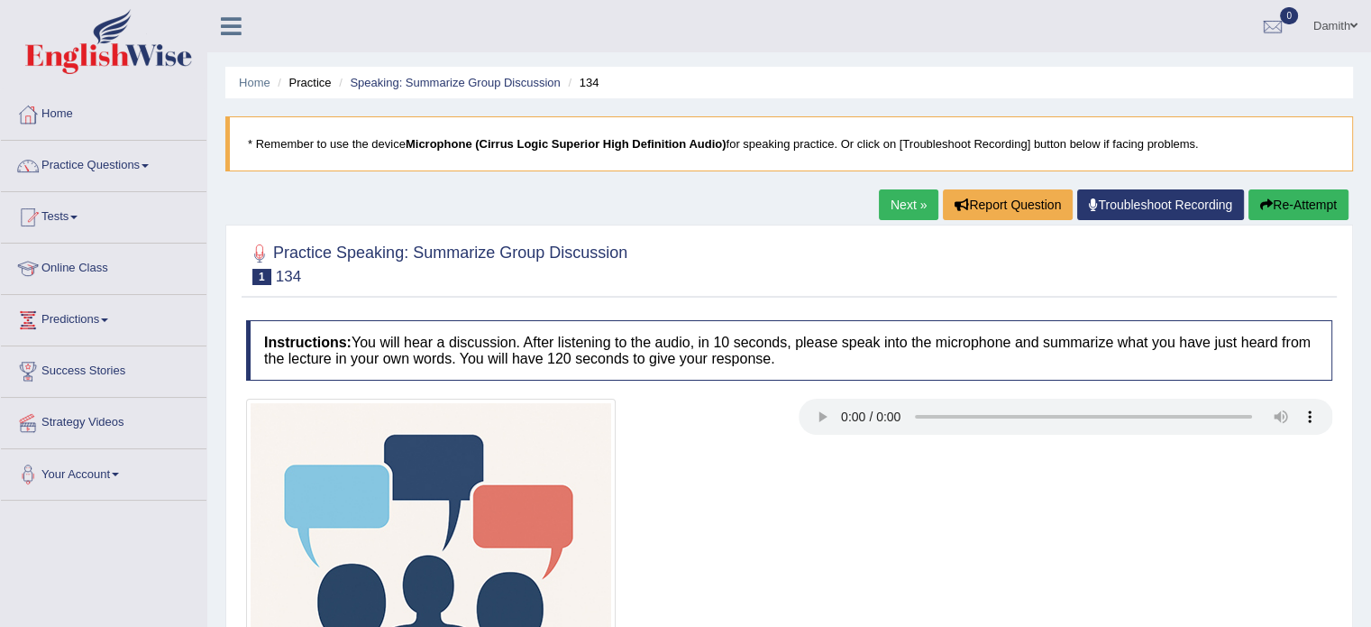
drag, startPoint x: 900, startPoint y: 360, endPoint x: 649, endPoint y: 439, distance: 262.9
click at [649, 439] on div "Instructions: You will hear a discussion. After listening to the audio, in 10 s…" at bounding box center [789, 574] width 1095 height 527
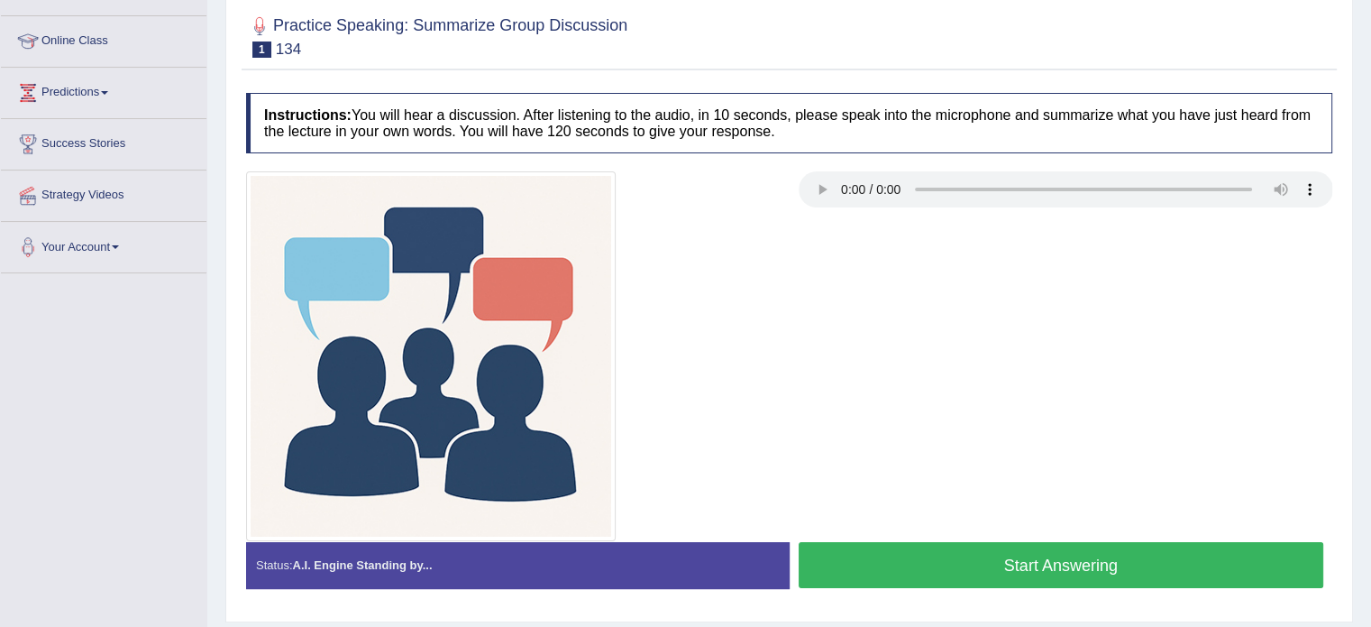
scroll to position [252, 0]
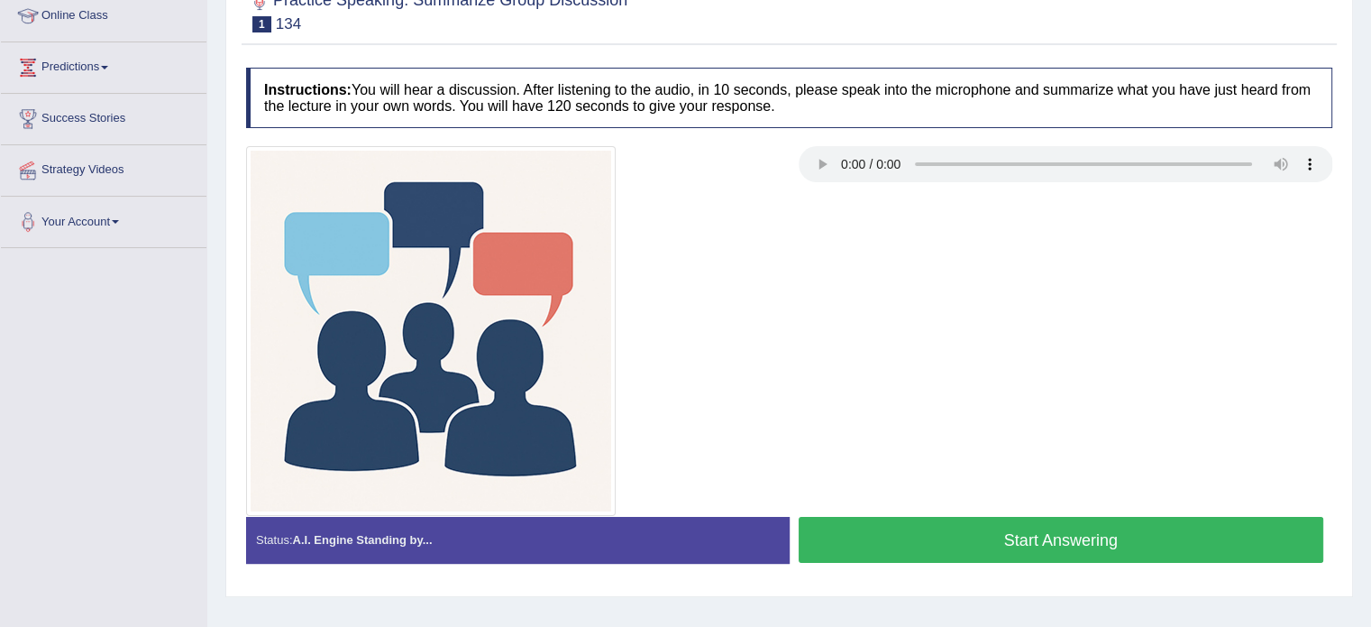
click at [1183, 528] on button "Start Answering" at bounding box center [1062, 540] width 526 height 46
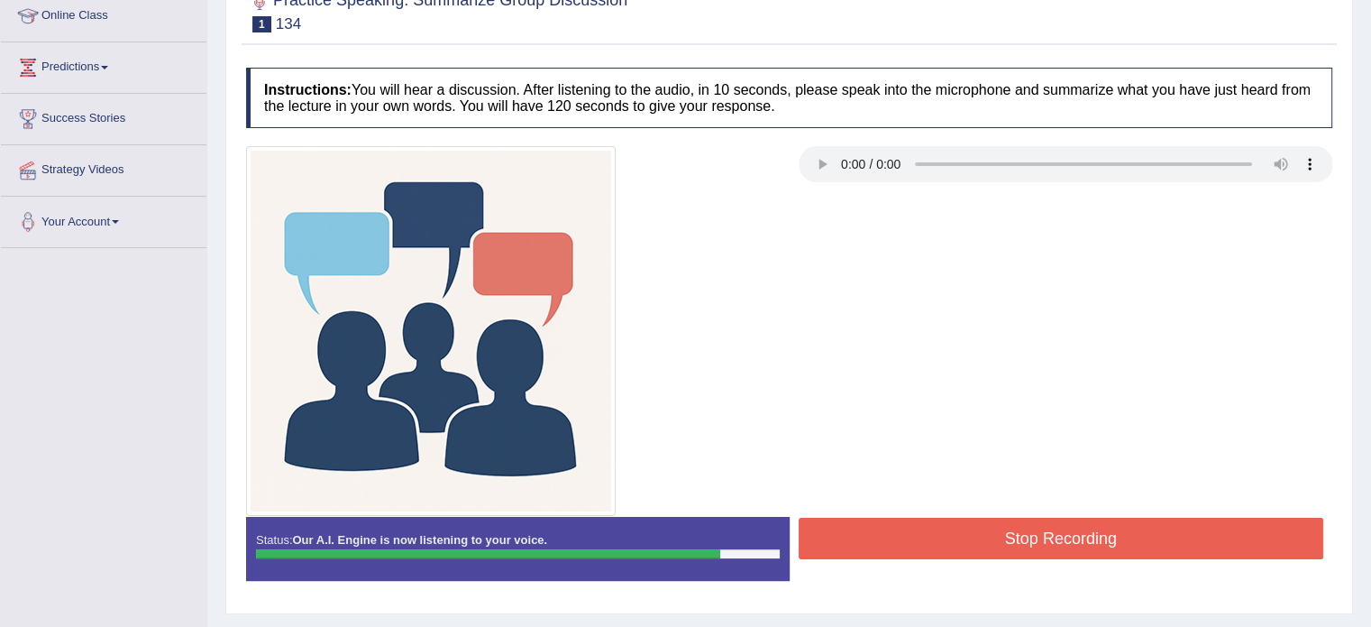
click at [1183, 528] on button "Stop Recording" at bounding box center [1062, 537] width 526 height 41
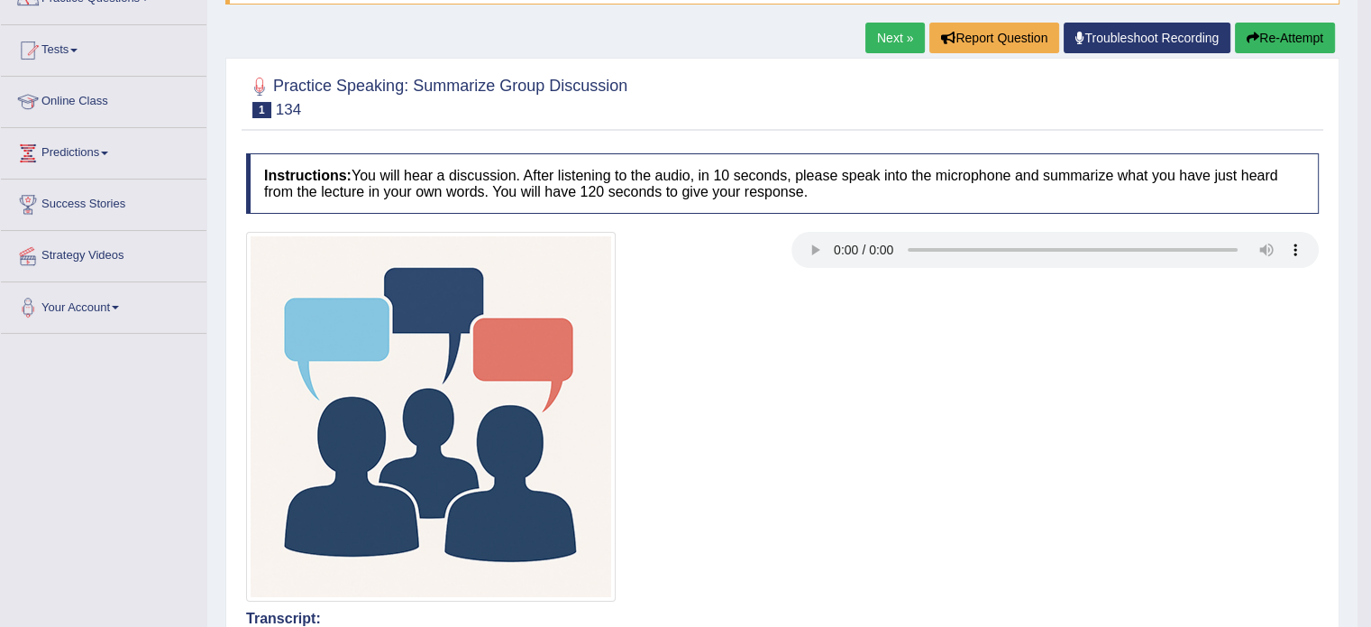
scroll to position [70, 0]
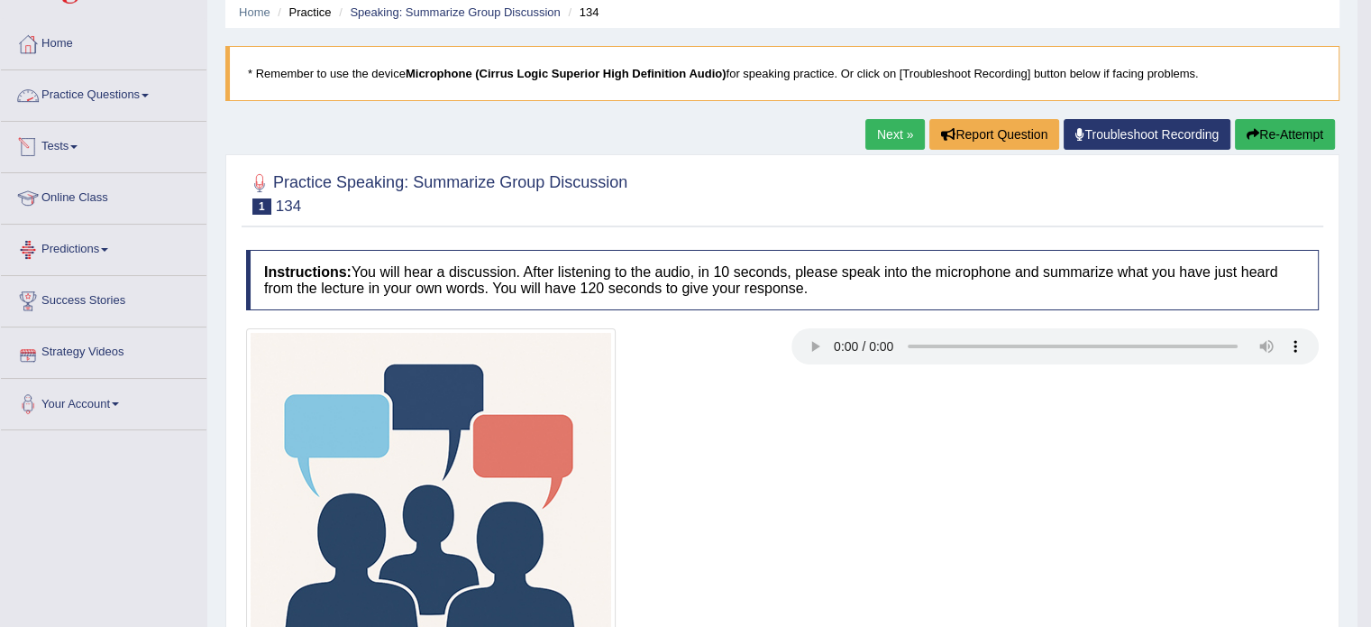
click at [143, 96] on link "Practice Questions" at bounding box center [104, 92] width 206 height 45
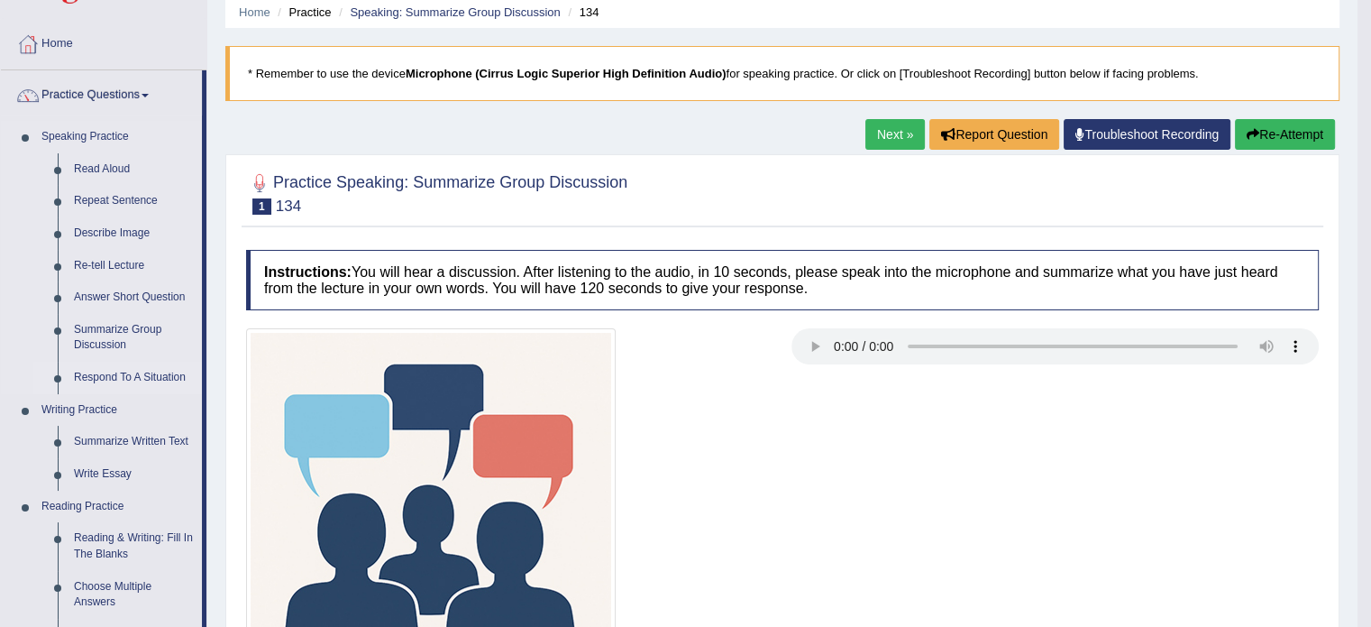
click at [116, 370] on link "Respond To A Situation" at bounding box center [134, 377] width 136 height 32
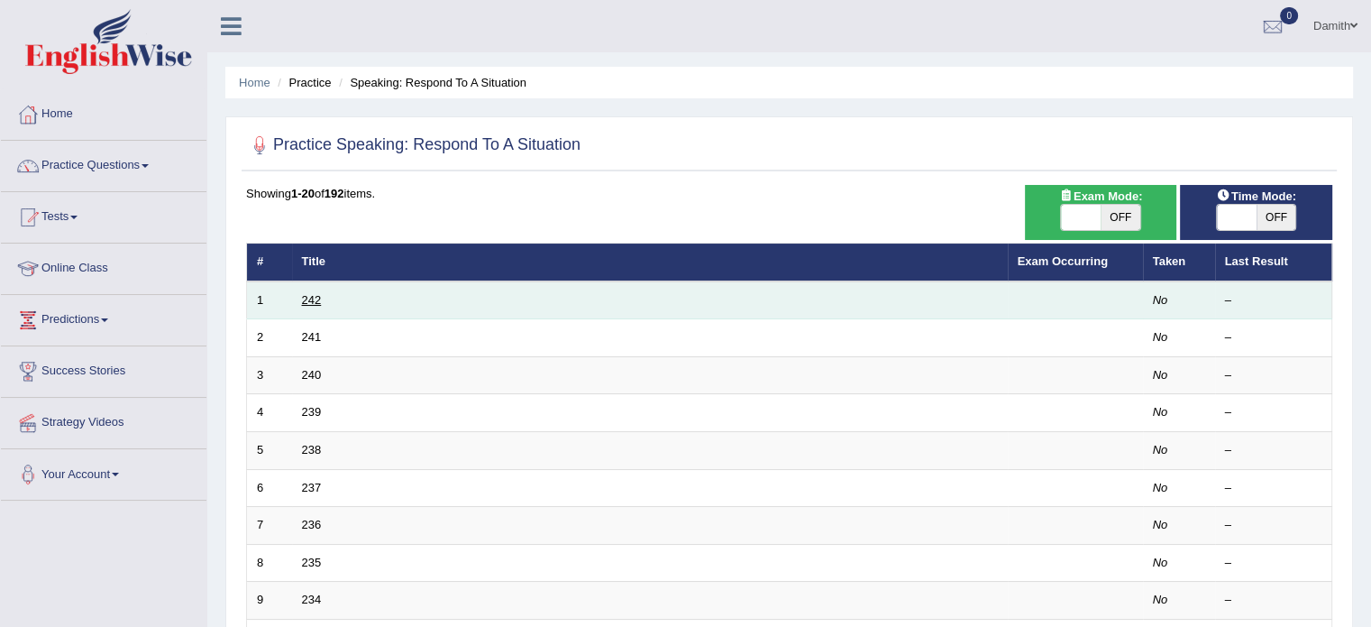
click at [306, 293] on link "242" at bounding box center [312, 300] width 20 height 14
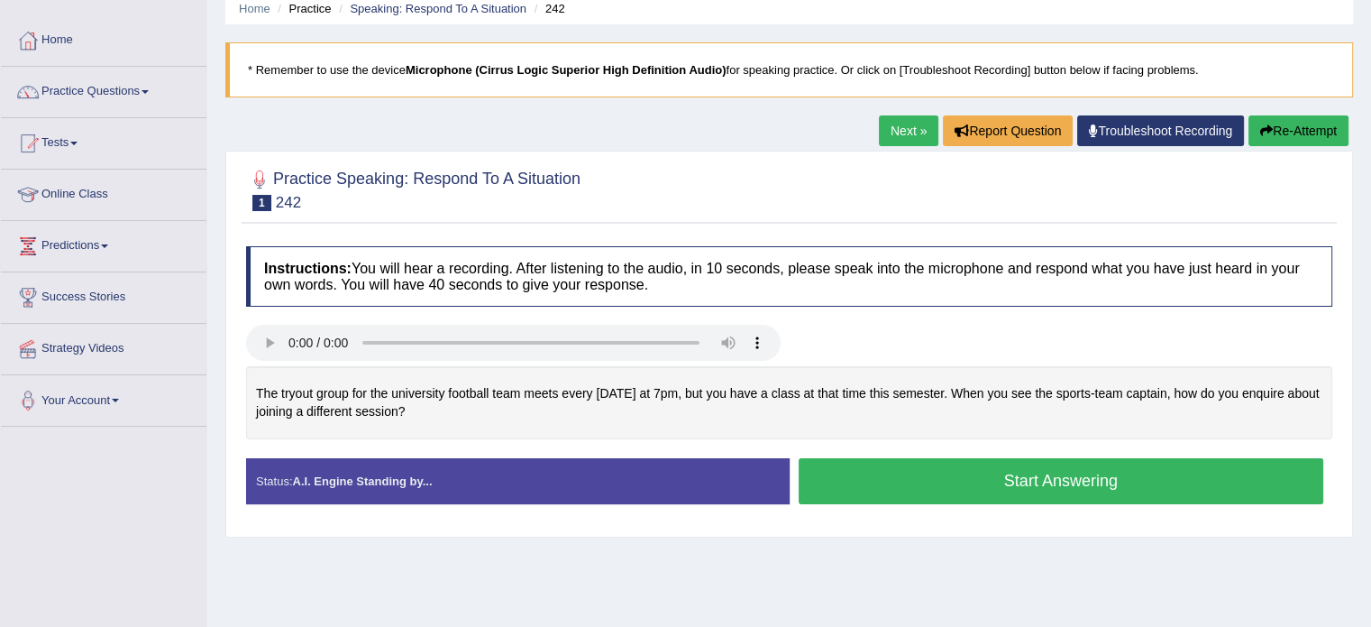
scroll to position [108, 0]
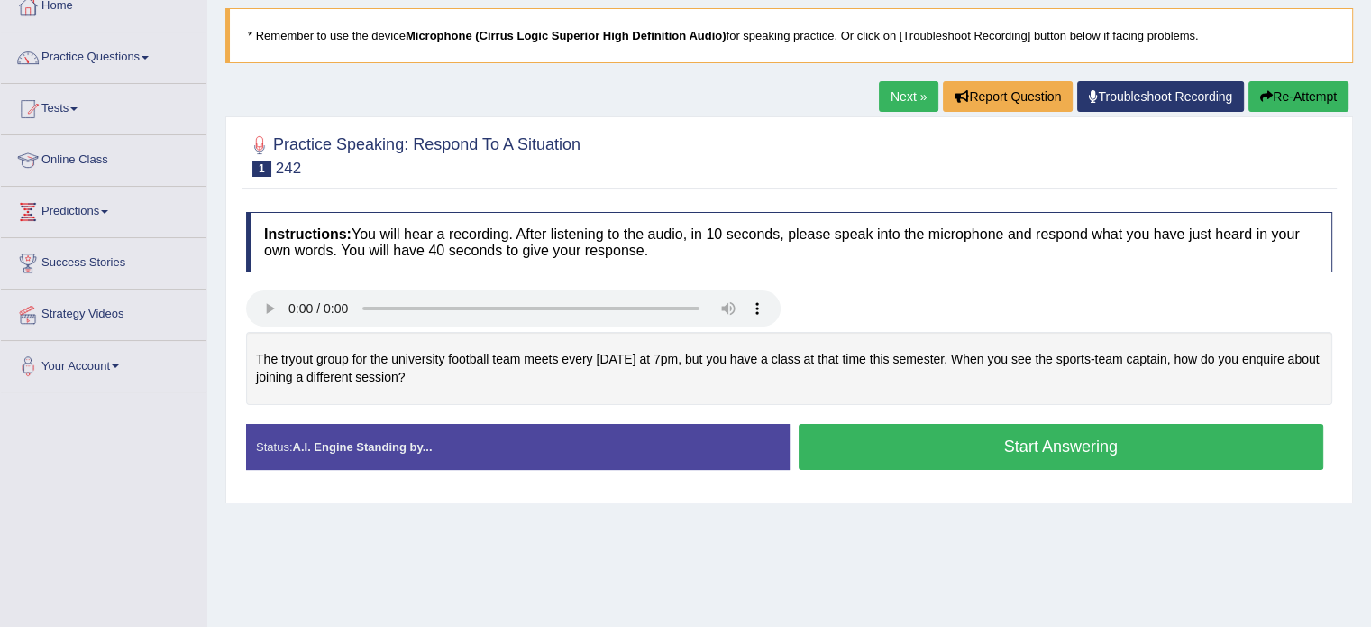
click at [927, 444] on button "Start Answering" at bounding box center [1062, 447] width 526 height 46
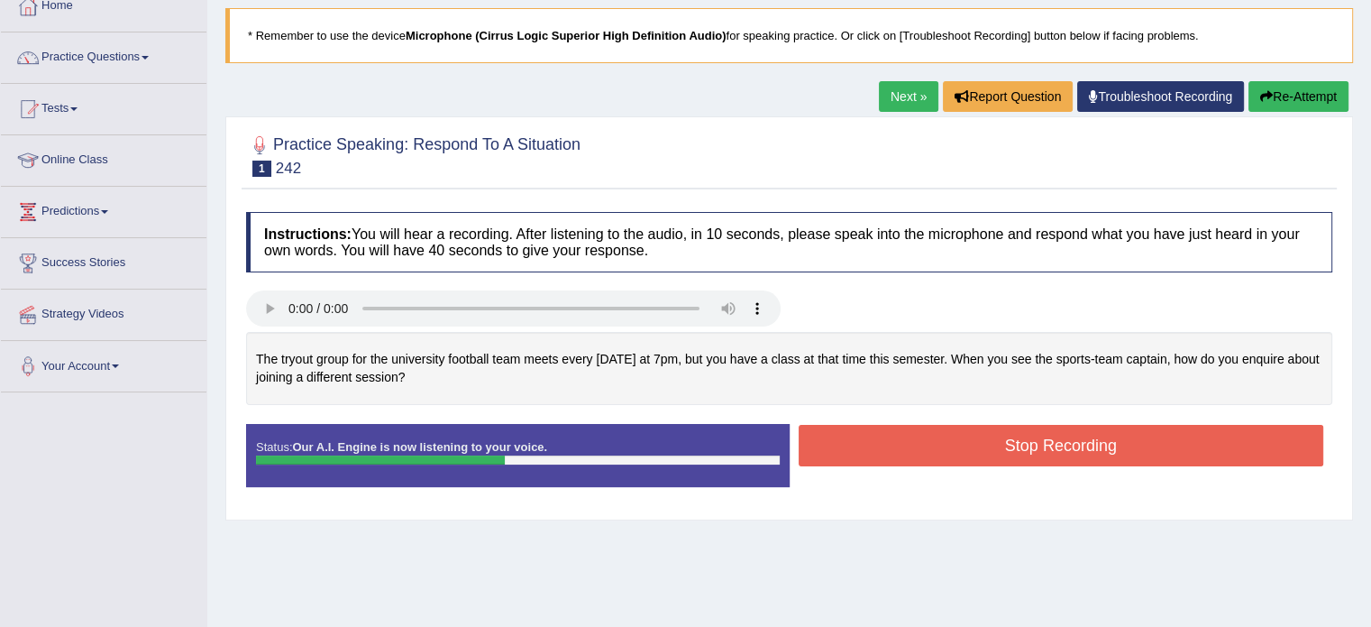
click at [927, 444] on button "Stop Recording" at bounding box center [1062, 445] width 526 height 41
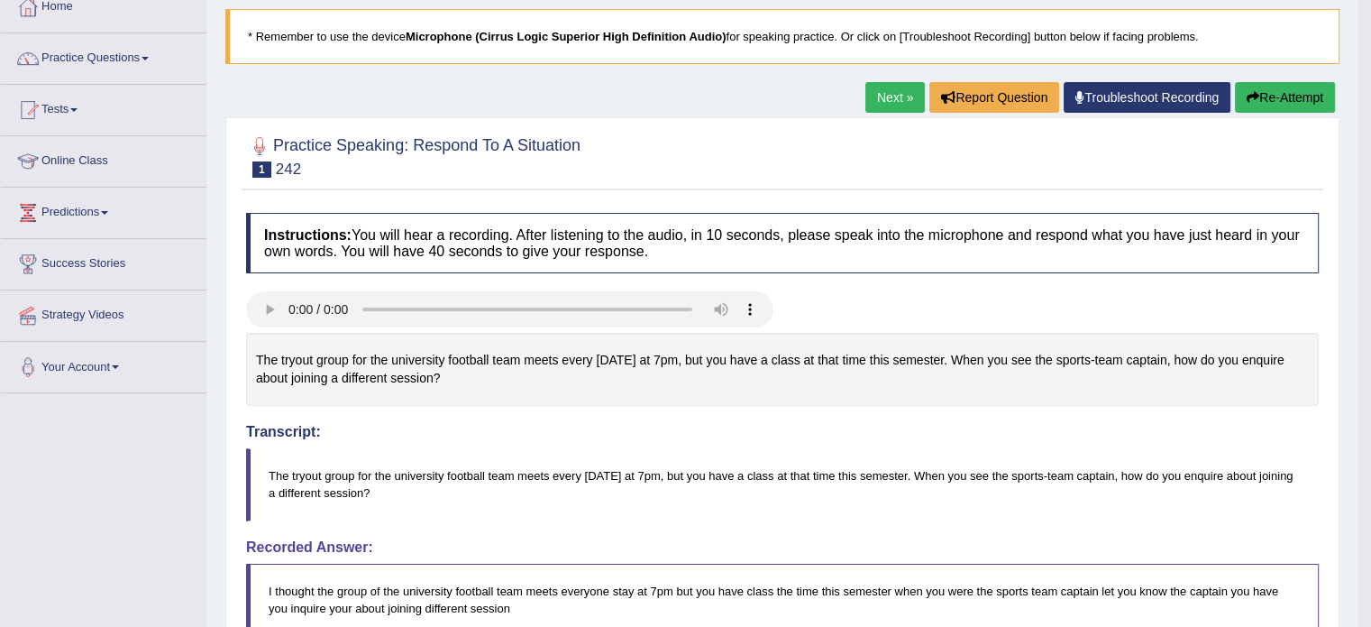
scroll to position [11, 0]
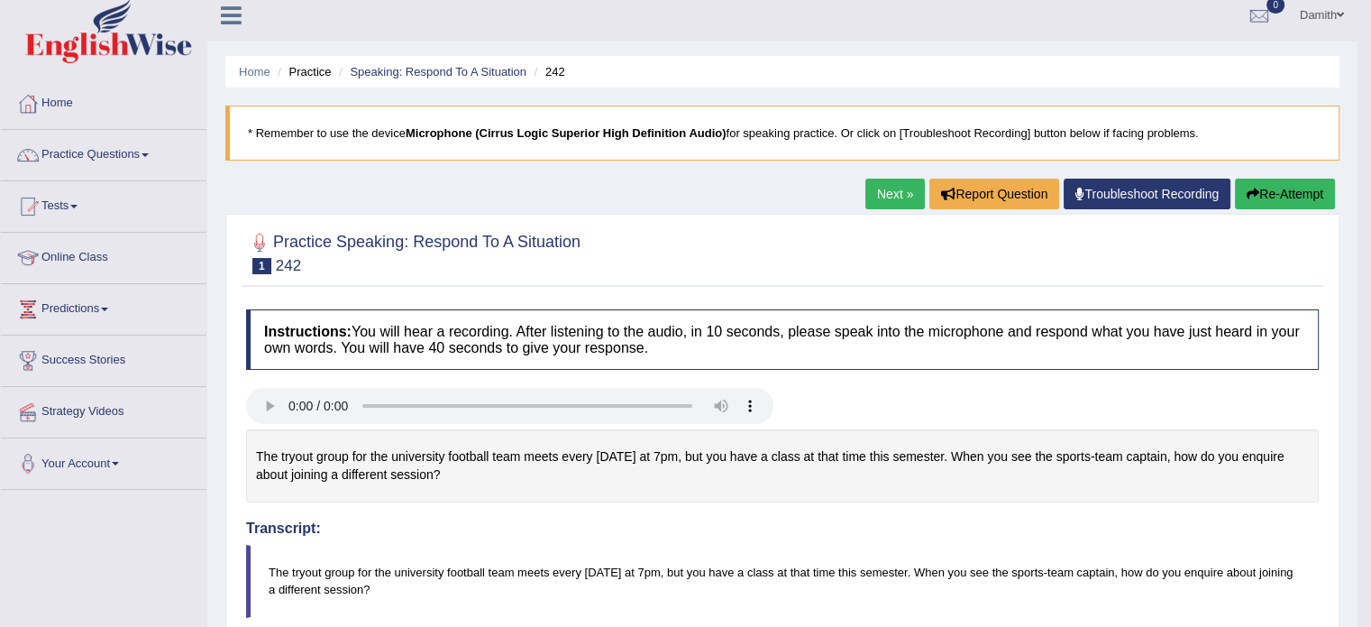
click at [883, 188] on link "Next »" at bounding box center [894, 193] width 59 height 31
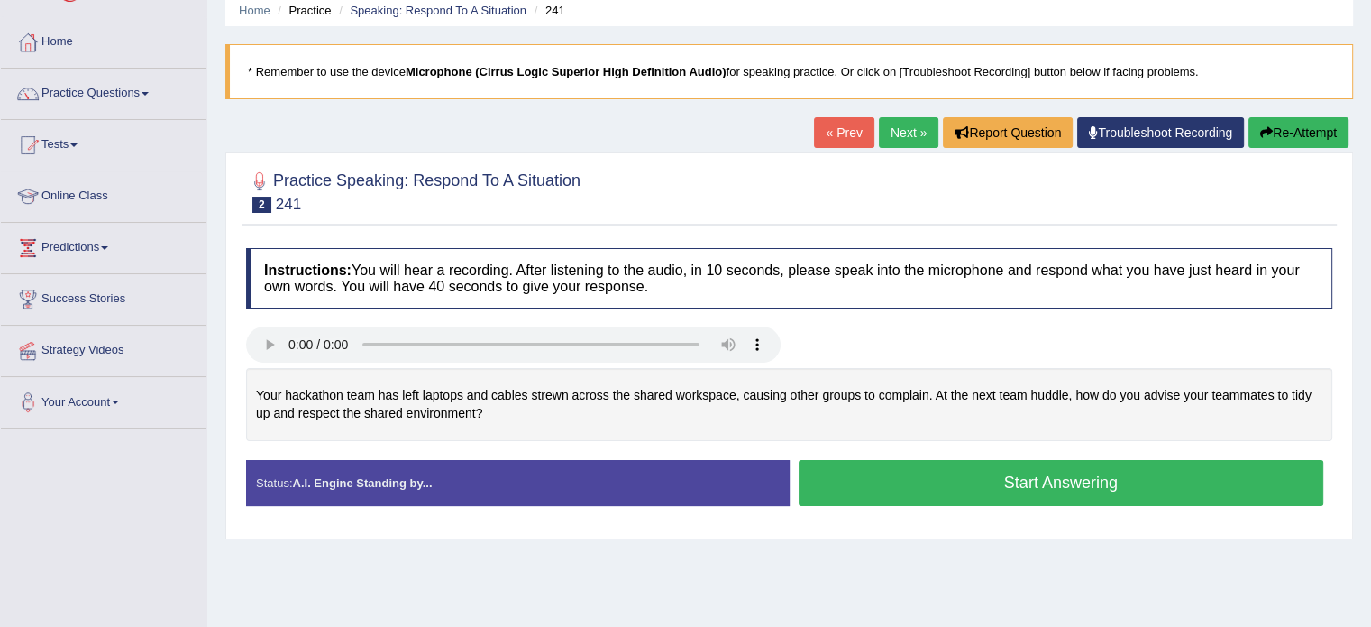
scroll to position [108, 0]
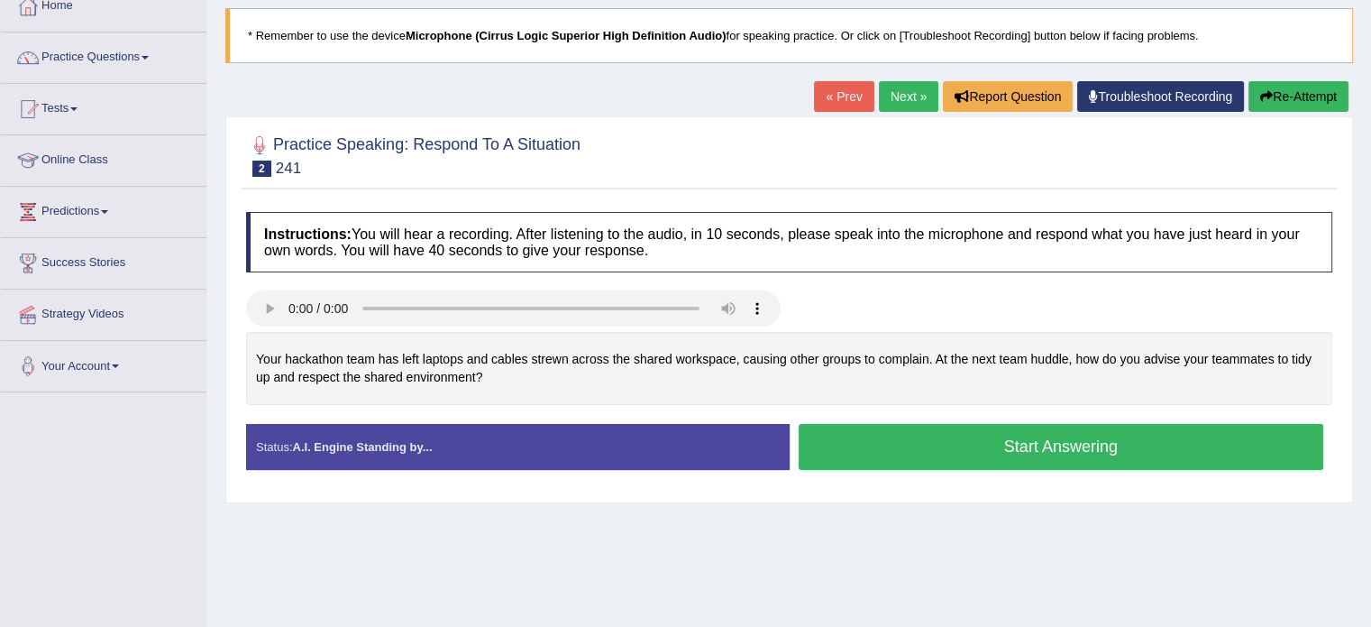
click at [882, 445] on button "Start Answering" at bounding box center [1062, 447] width 526 height 46
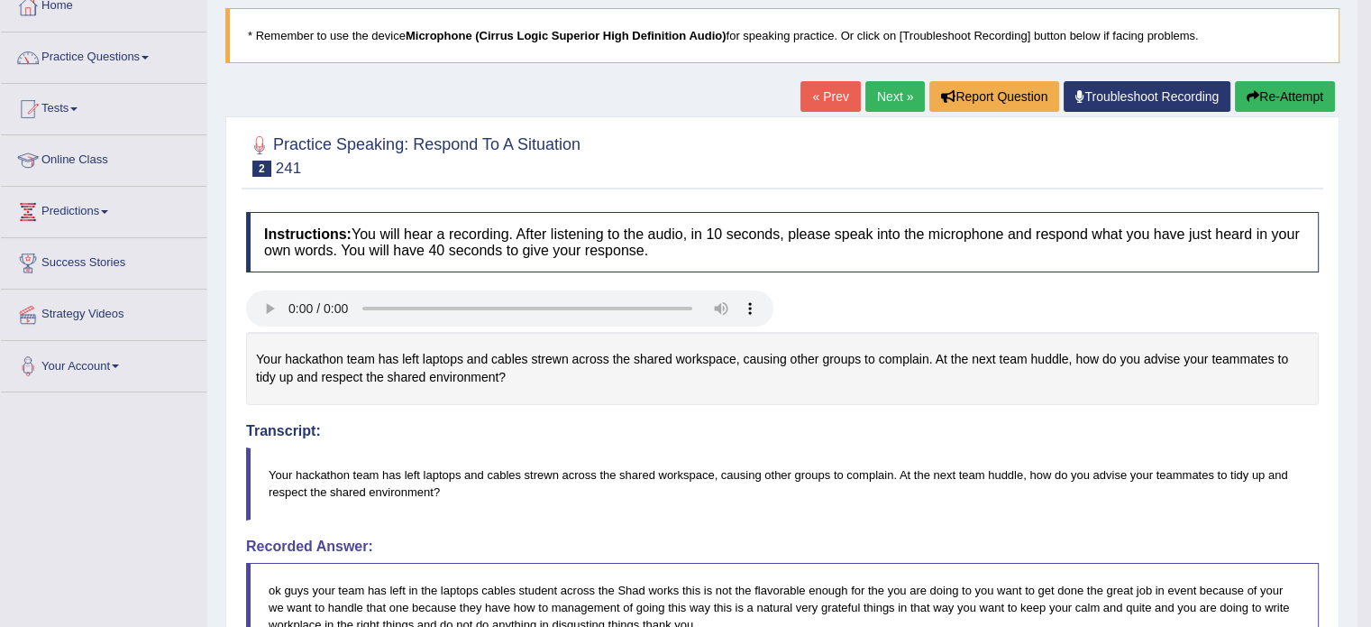
click at [881, 87] on link "Next »" at bounding box center [894, 96] width 59 height 31
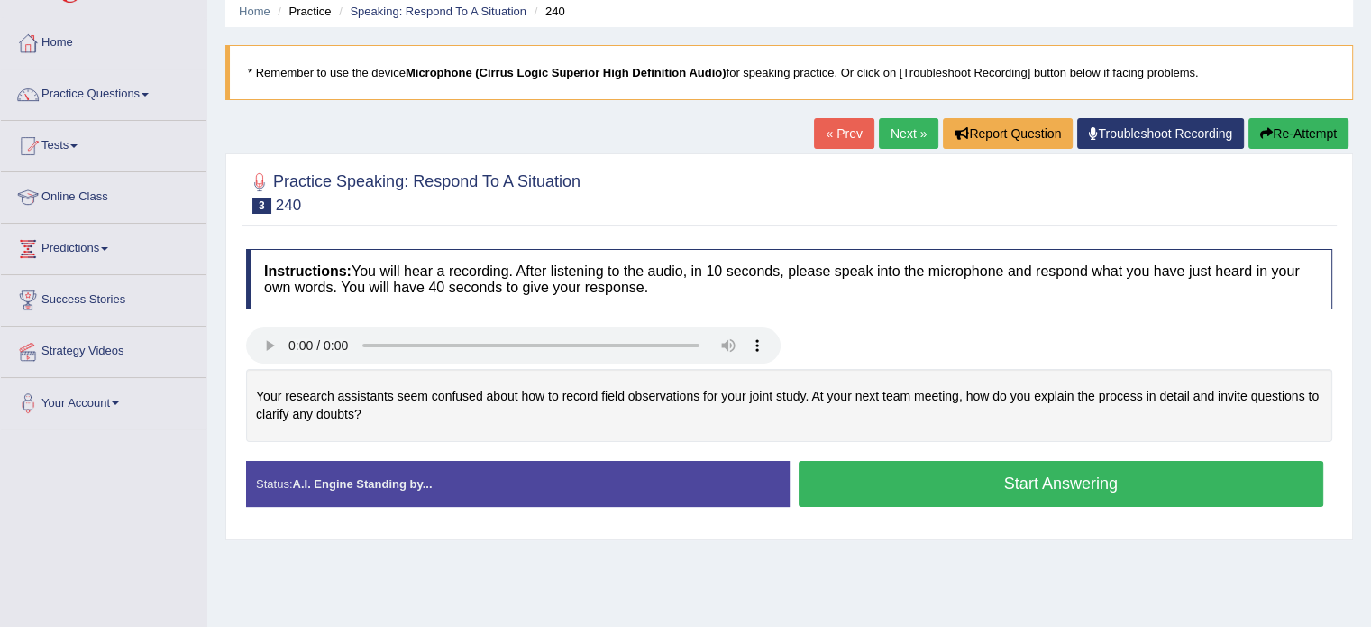
scroll to position [72, 0]
